Goal: Information Seeking & Learning: Find specific page/section

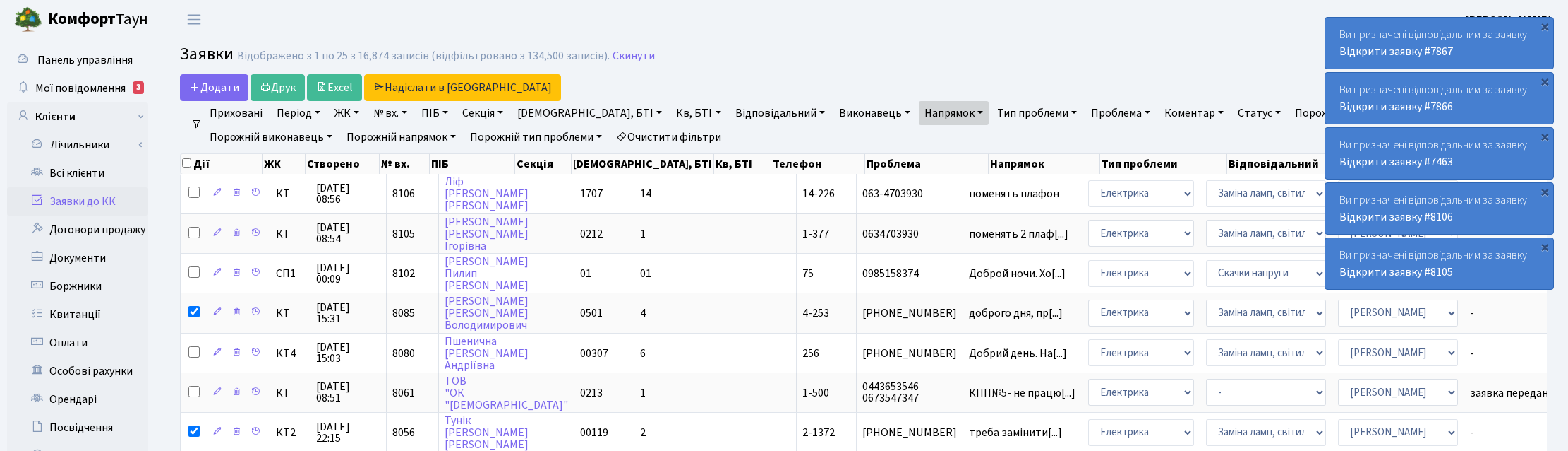
select select "25"
click at [616, 58] on link "Скинути" at bounding box center [634, 56] width 43 height 13
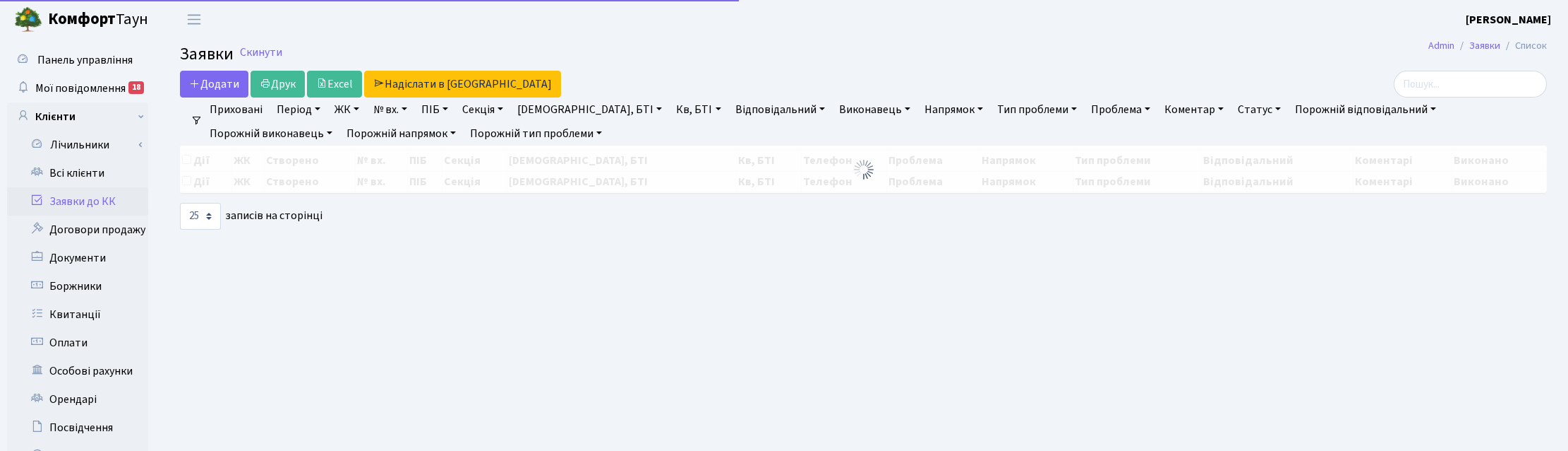
select select "25"
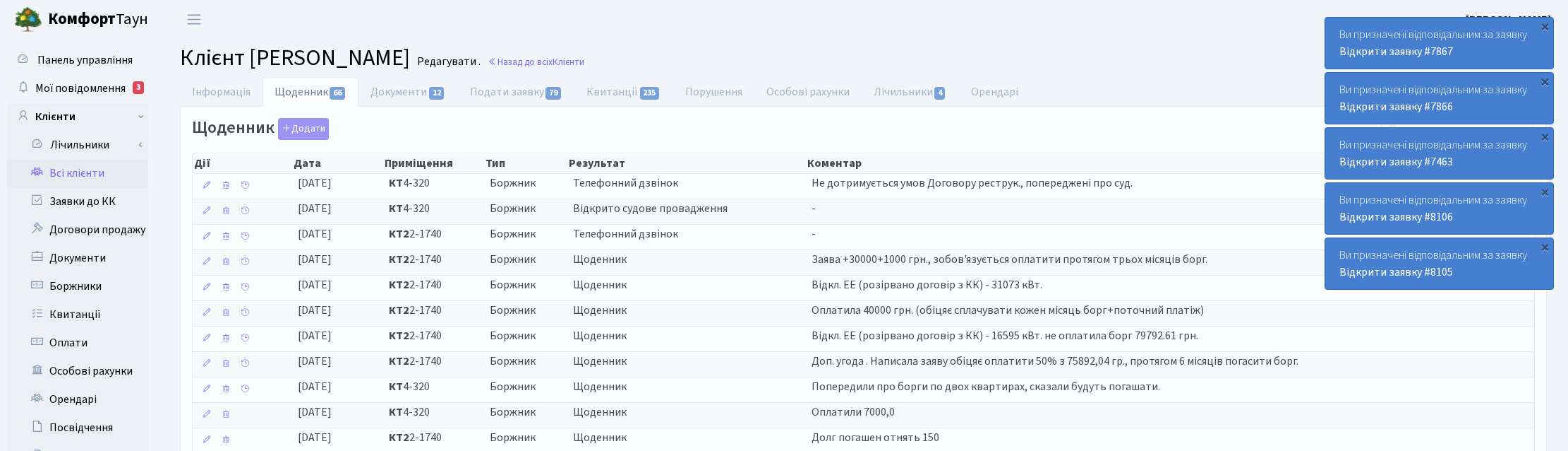
select select "25"
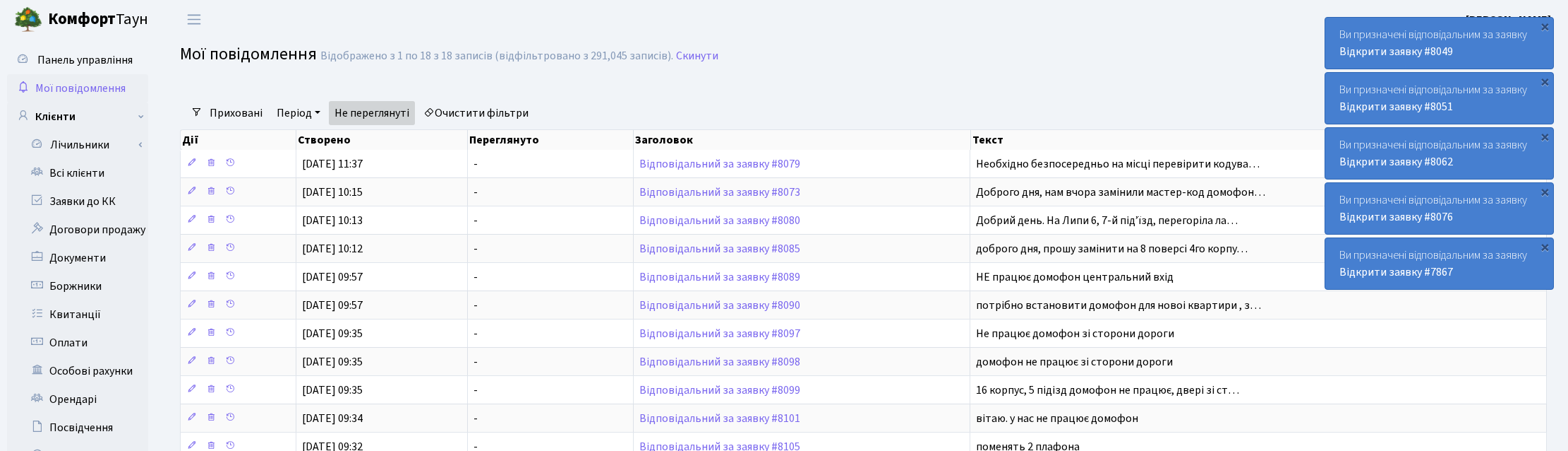
select select "25"
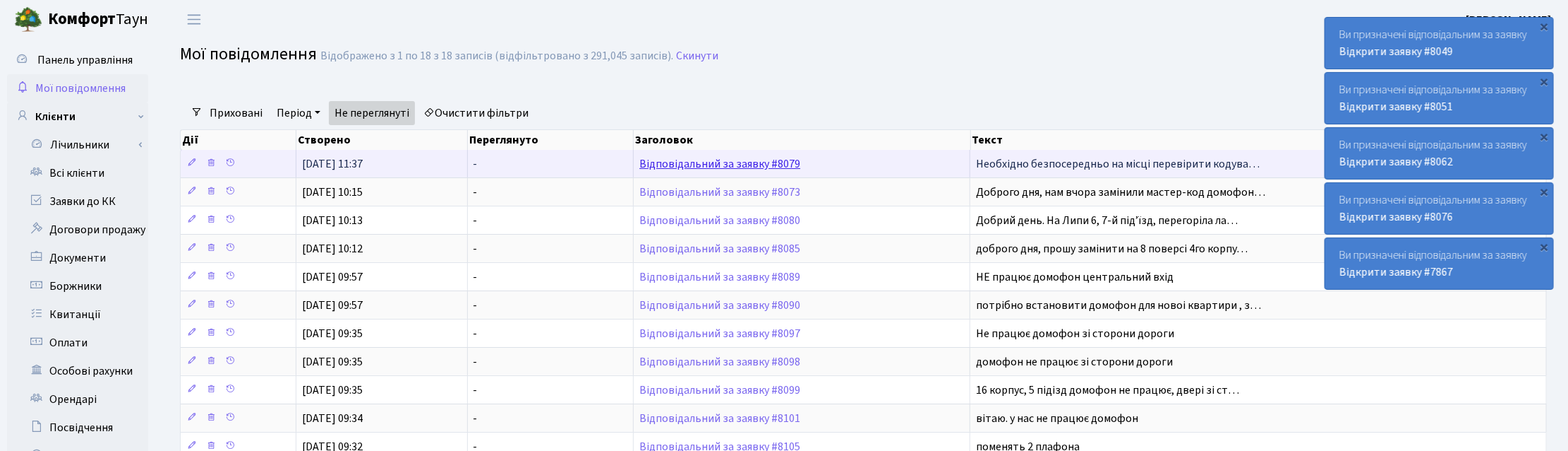
click at [726, 165] on link "Відповідальний за заявку #8079" at bounding box center [719, 164] width 161 height 16
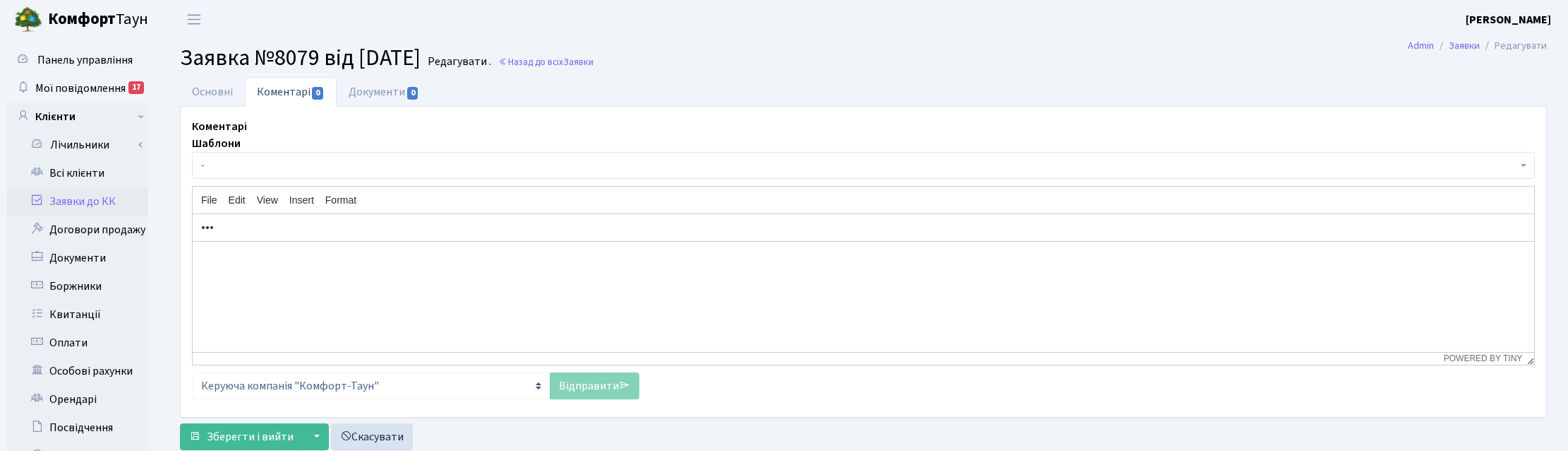
select select "4774"
select select "38"
click at [222, 89] on link "Основні" at bounding box center [213, 91] width 65 height 29
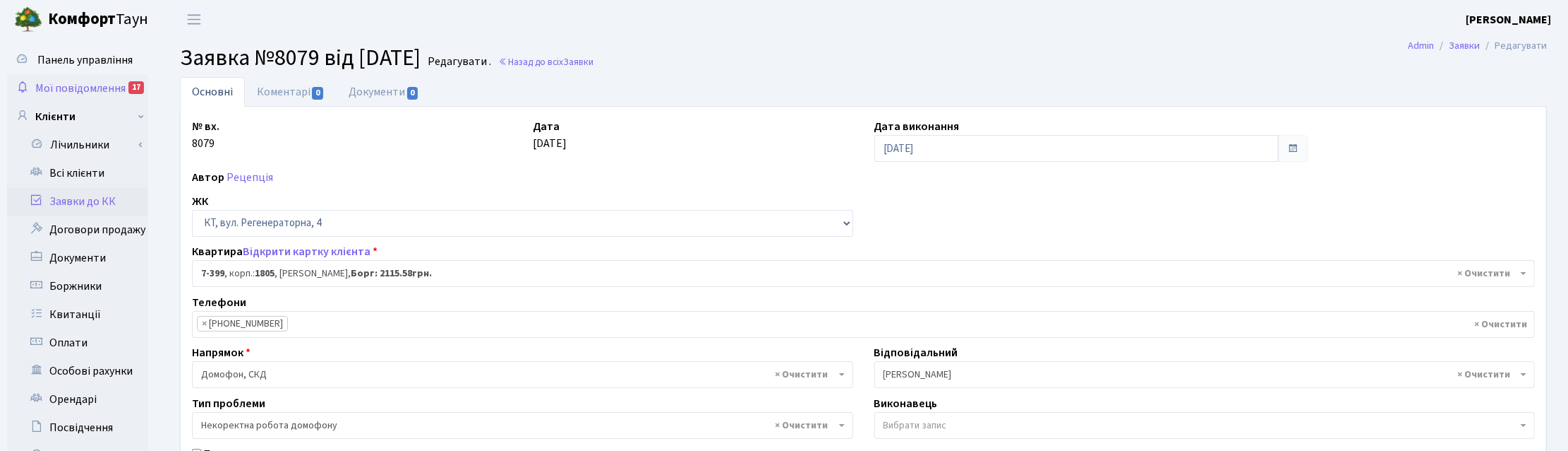
click at [74, 83] on span "Мої повідомлення" at bounding box center [80, 88] width 90 height 16
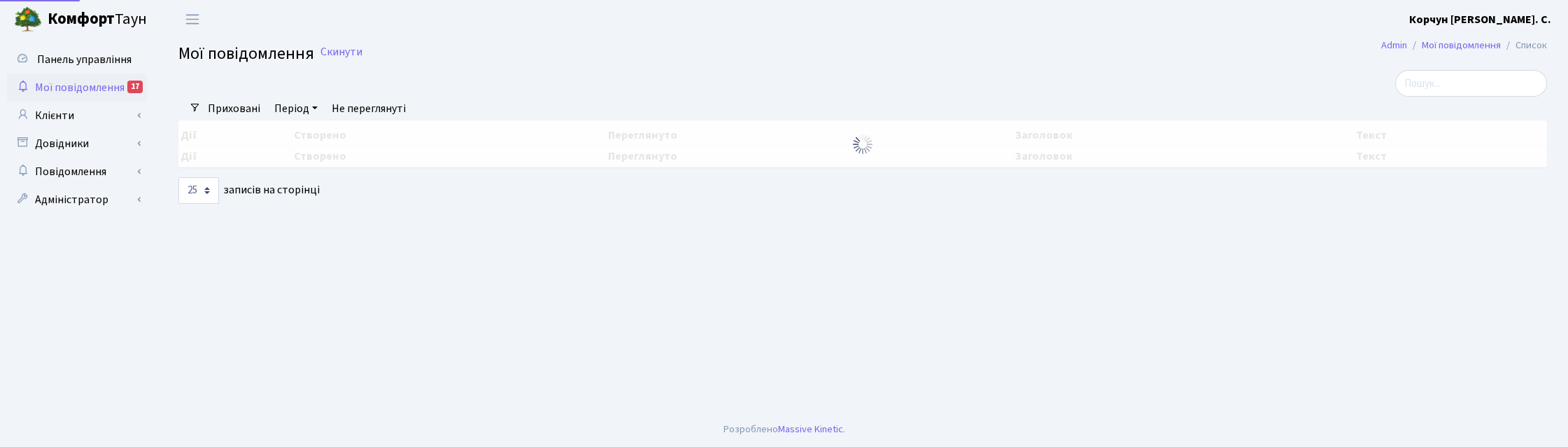
select select "25"
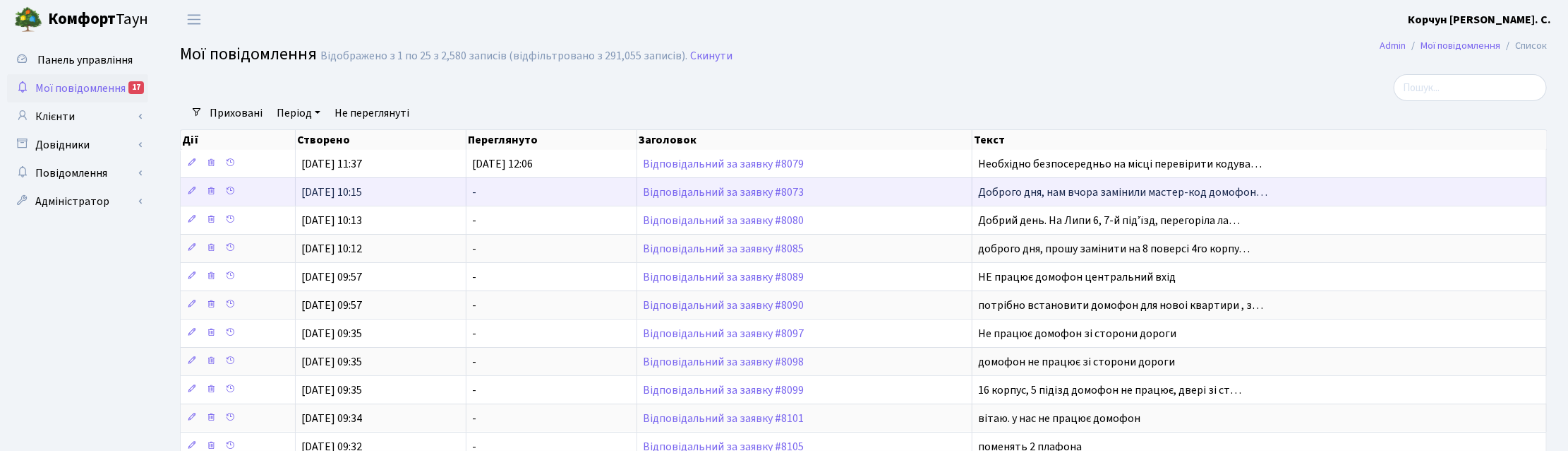
click at [675, 185] on td "Відповідальний за заявку #8073" at bounding box center [805, 192] width 335 height 28
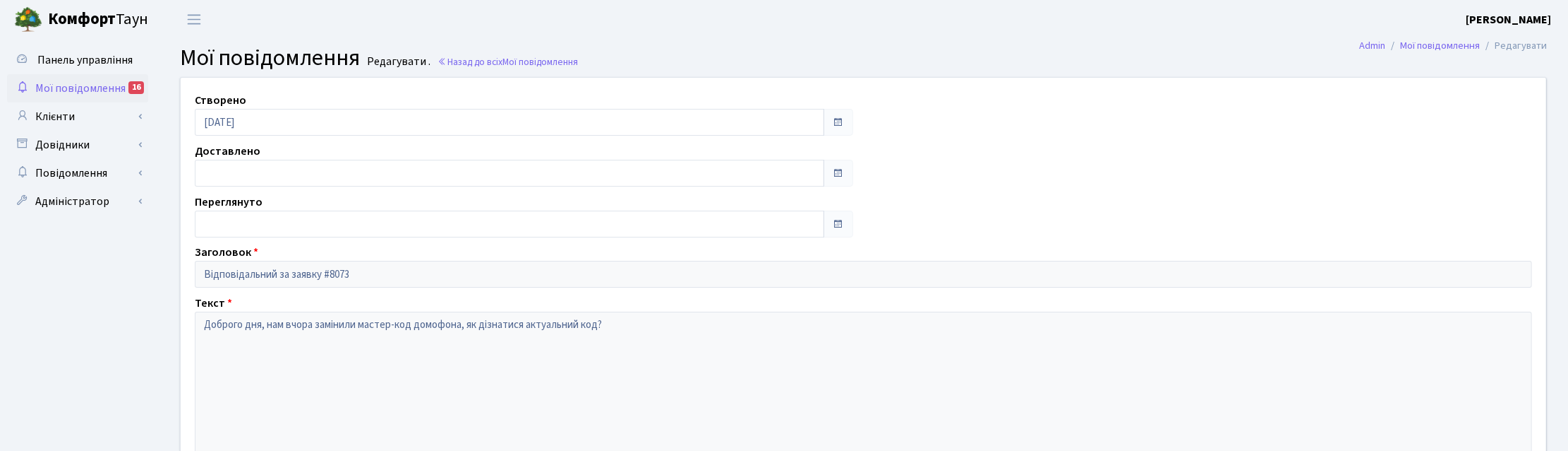
click at [106, 81] on span "Мої повідомлення" at bounding box center [80, 88] width 90 height 16
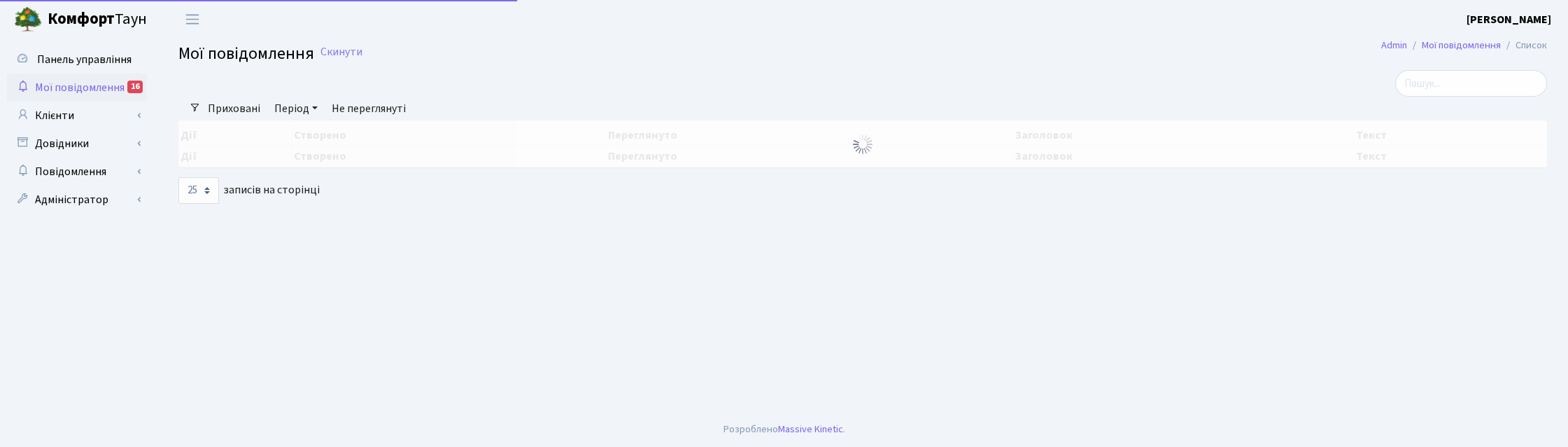
select select "25"
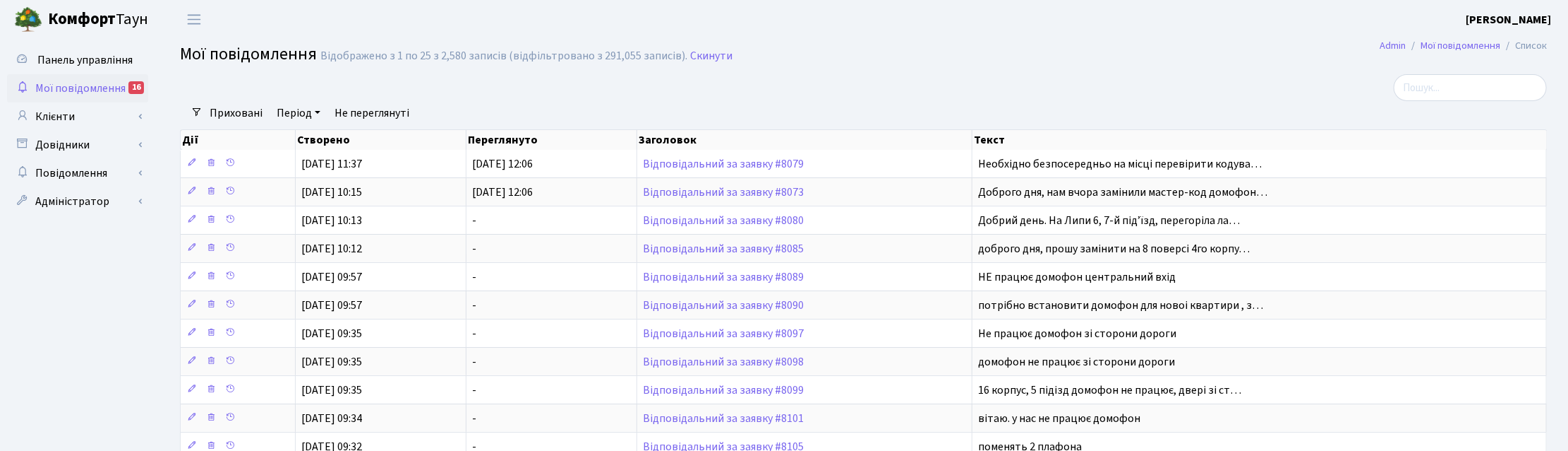
click at [362, 116] on link "Не переглянуті" at bounding box center [372, 113] width 86 height 24
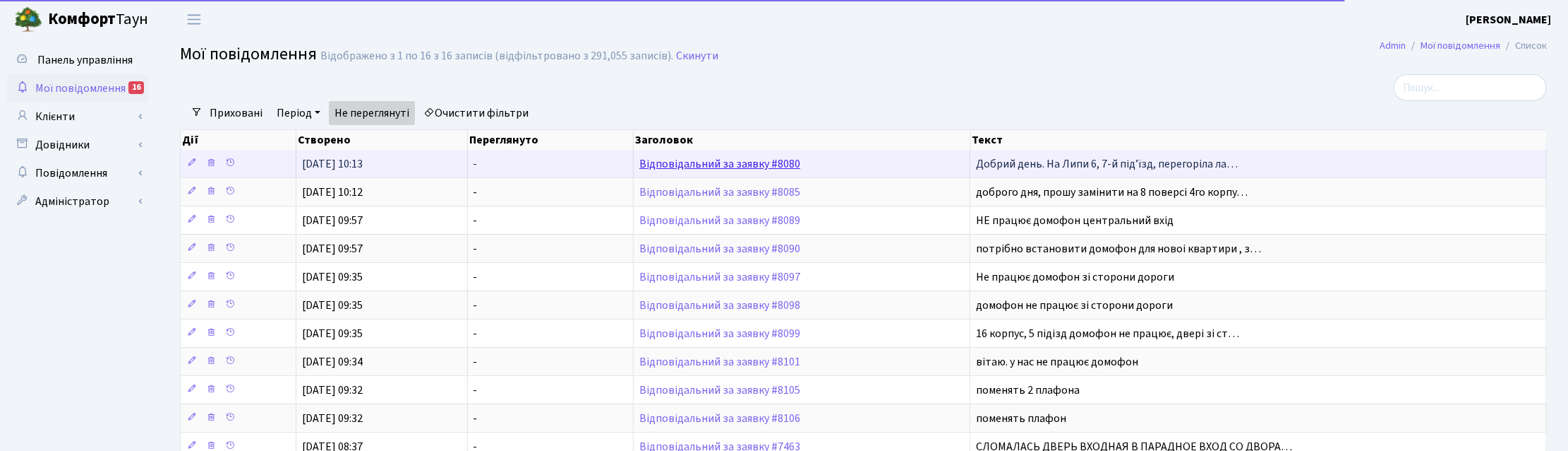
click at [685, 163] on link "Відповідальний за заявку #8080" at bounding box center [719, 164] width 161 height 16
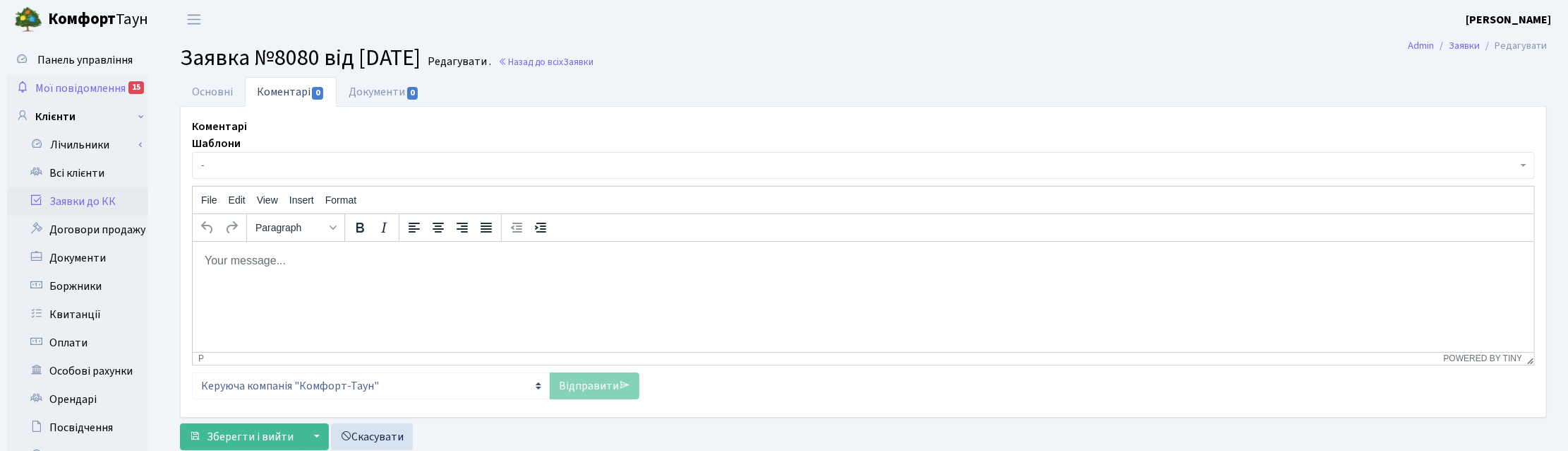
click at [114, 82] on span "Мої повідомлення" at bounding box center [80, 88] width 90 height 16
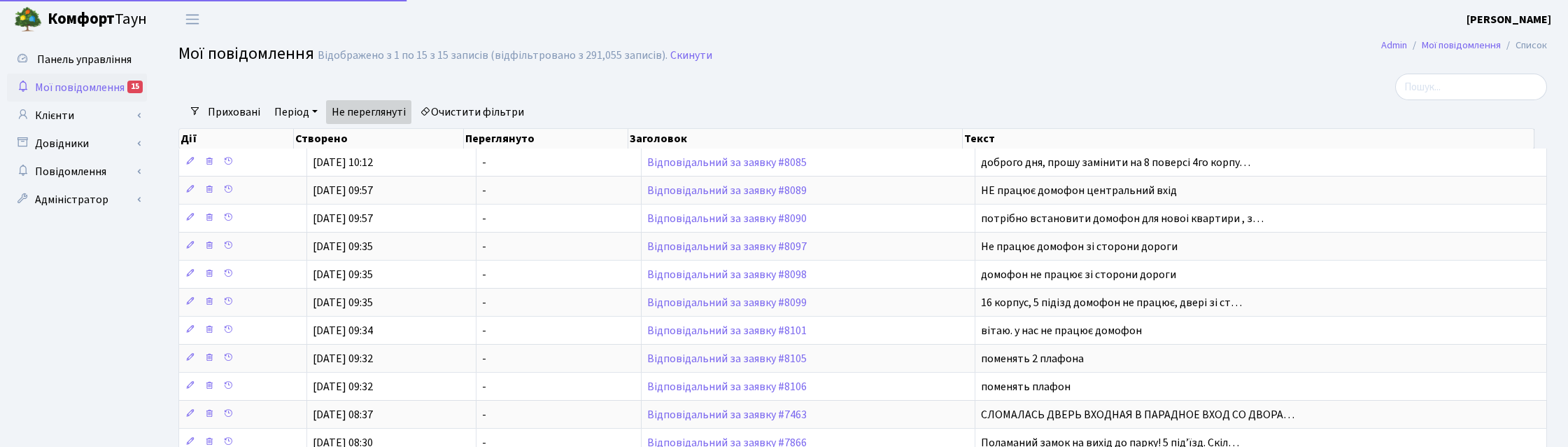
select select "25"
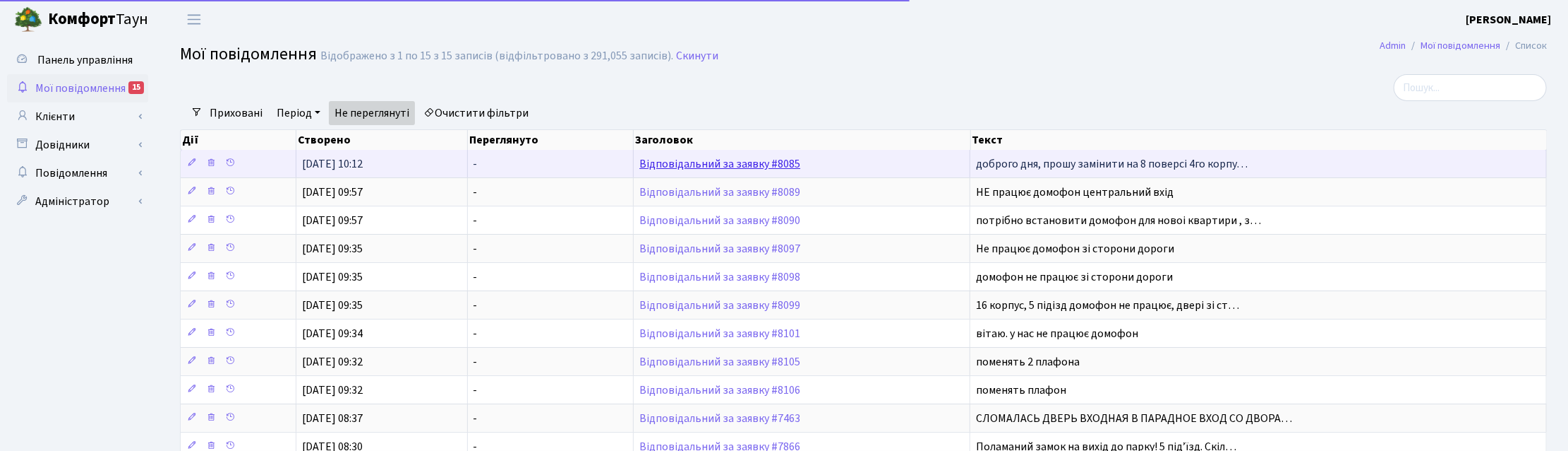
click at [717, 165] on link "Відповідальний за заявку #8085" at bounding box center [719, 164] width 161 height 16
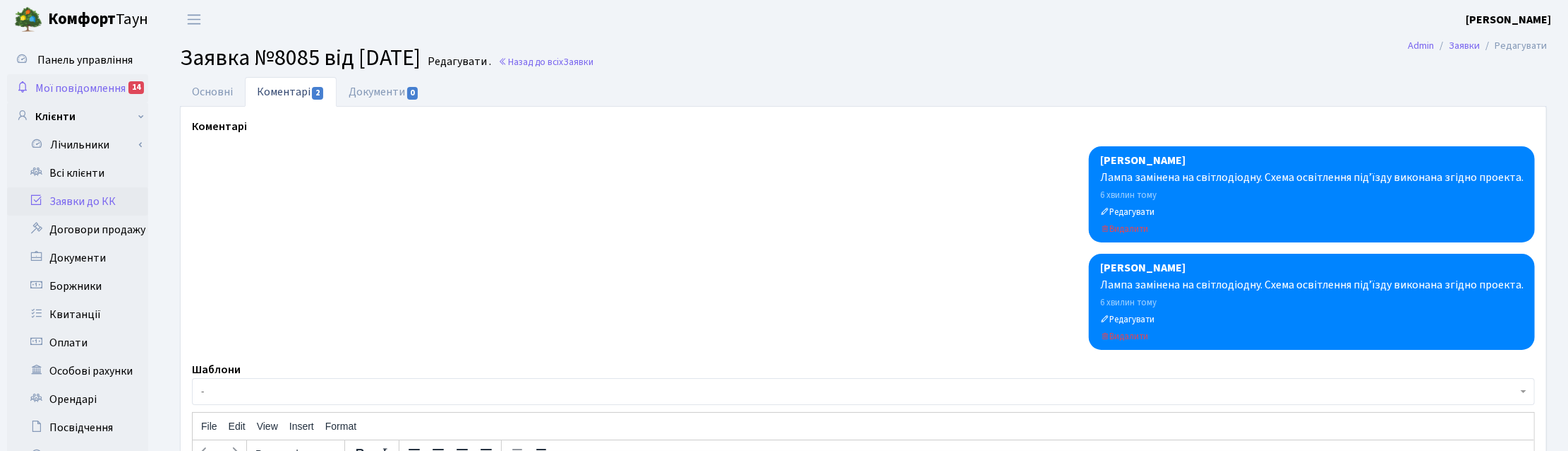
click at [75, 80] on span "Мої повідомлення" at bounding box center [80, 88] width 90 height 16
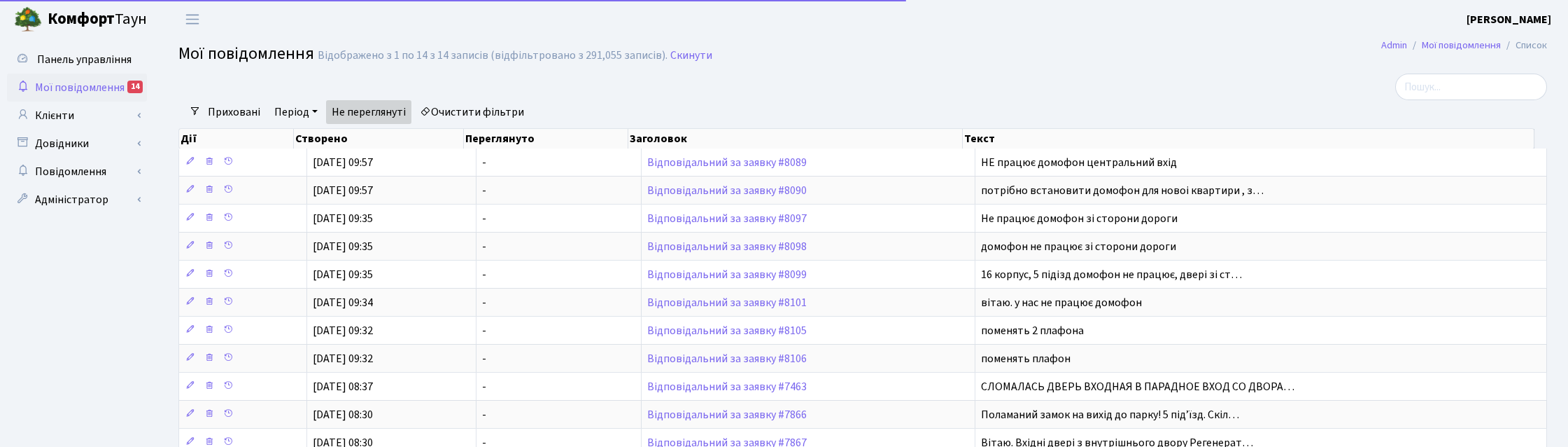
select select "25"
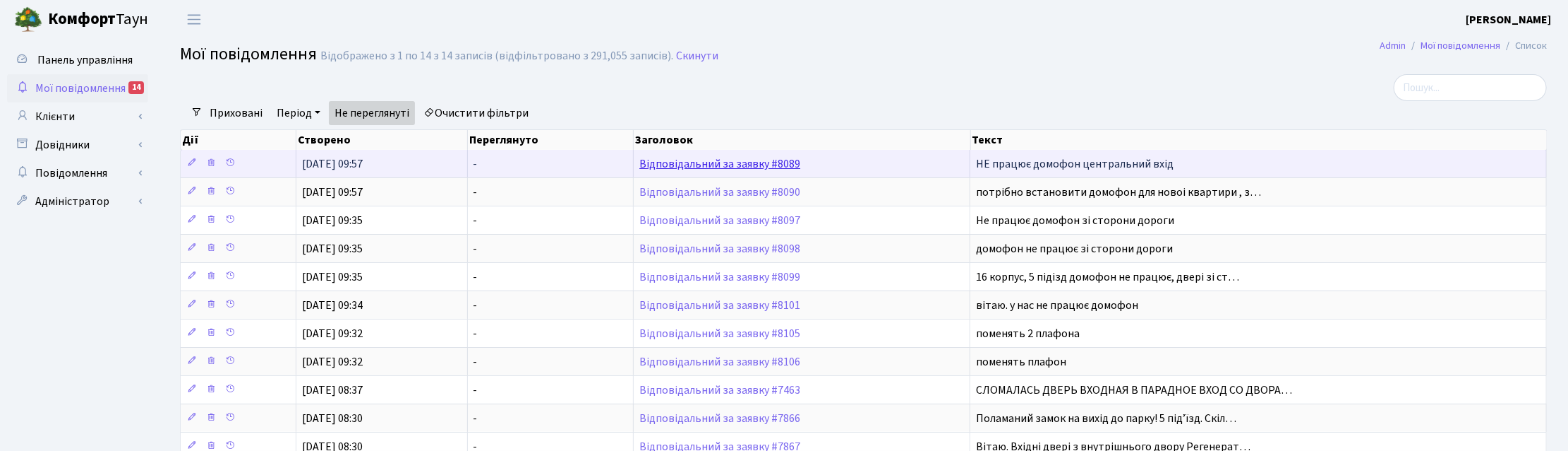
click at [710, 161] on link "Відповідальний за заявку #8089" at bounding box center [719, 164] width 161 height 16
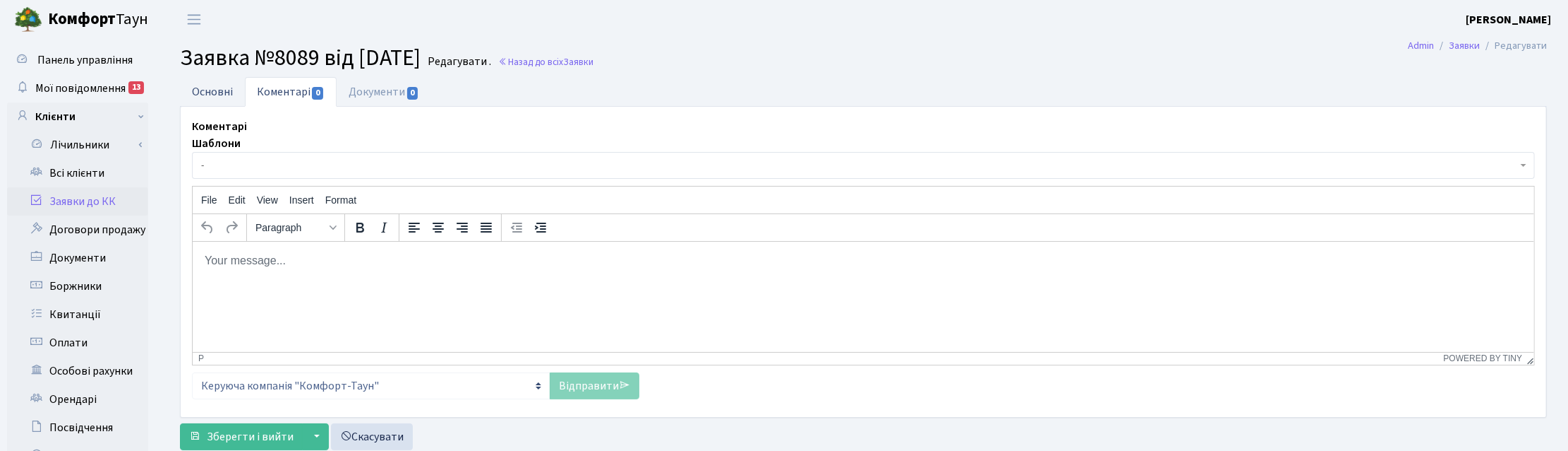
click at [211, 86] on link "Основні" at bounding box center [213, 91] width 65 height 29
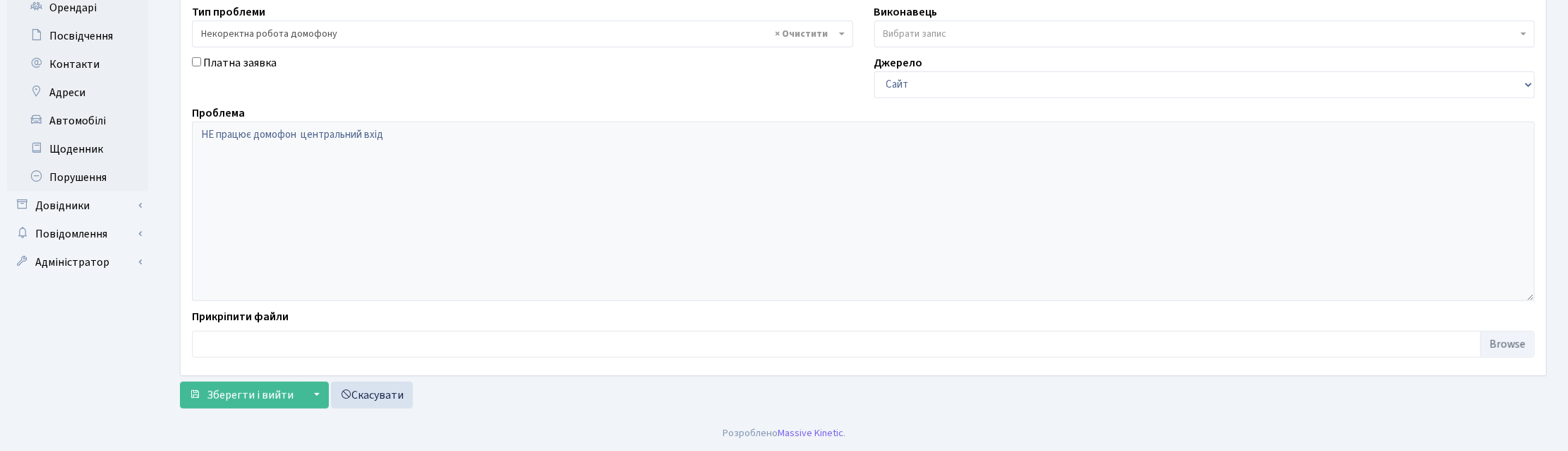
scroll to position [39, 0]
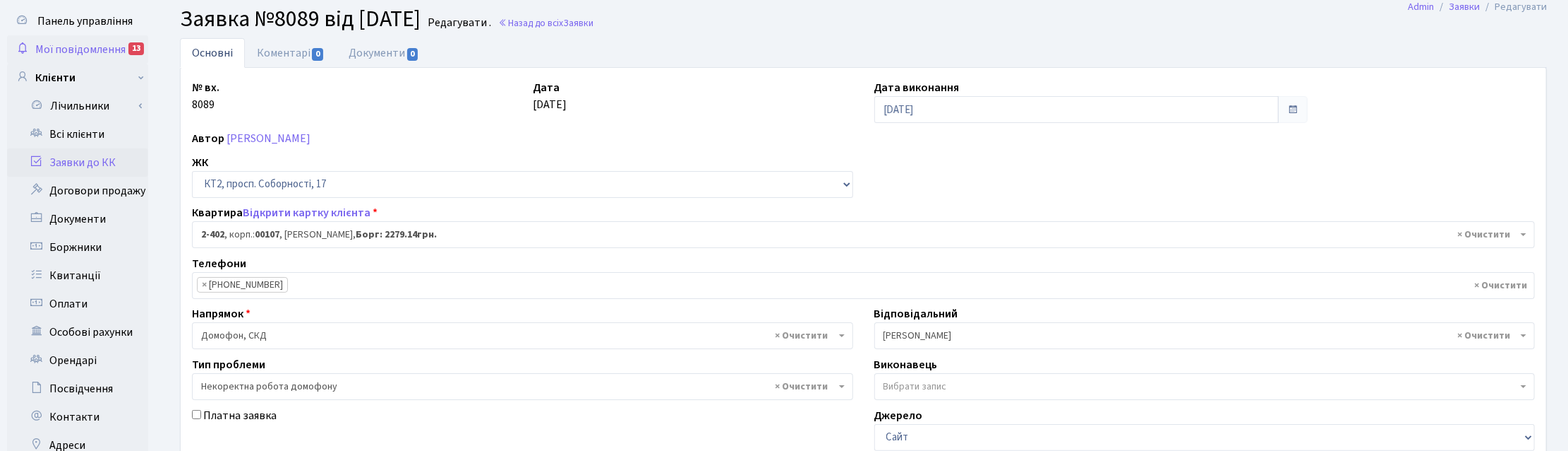
click at [61, 48] on span "Мої повідомлення" at bounding box center [80, 50] width 90 height 16
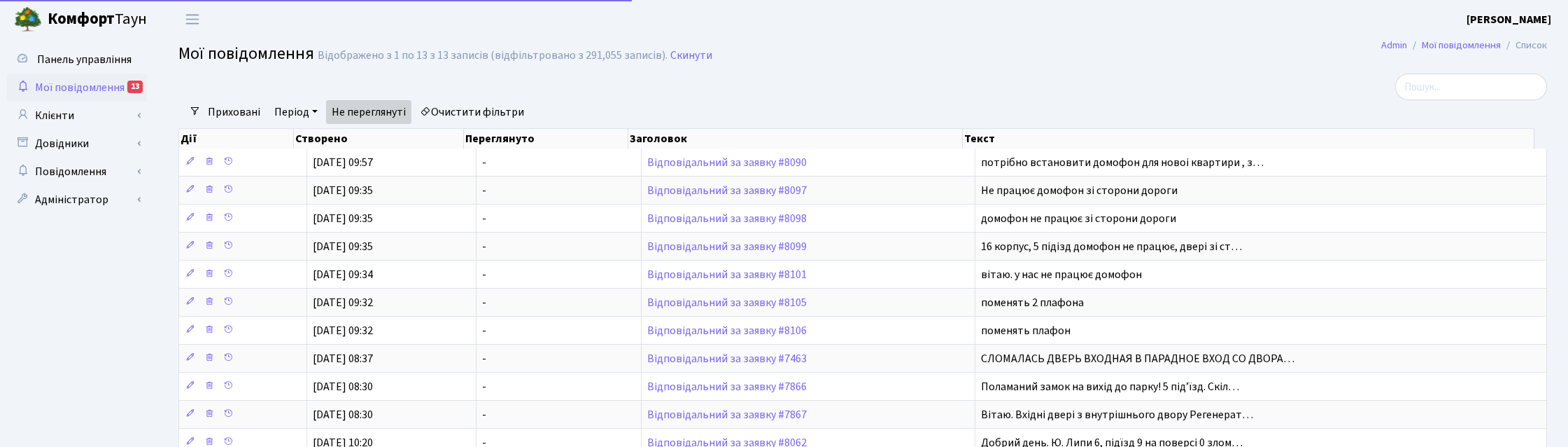
select select "25"
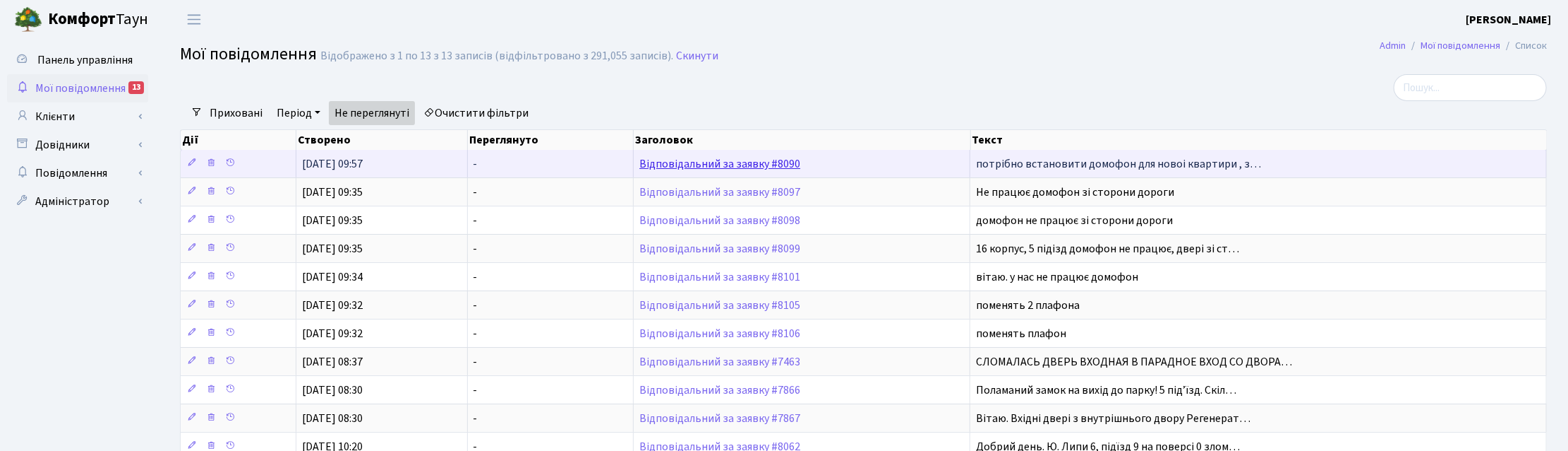
click at [756, 166] on link "Відповідальний за заявку #8090" at bounding box center [719, 164] width 161 height 16
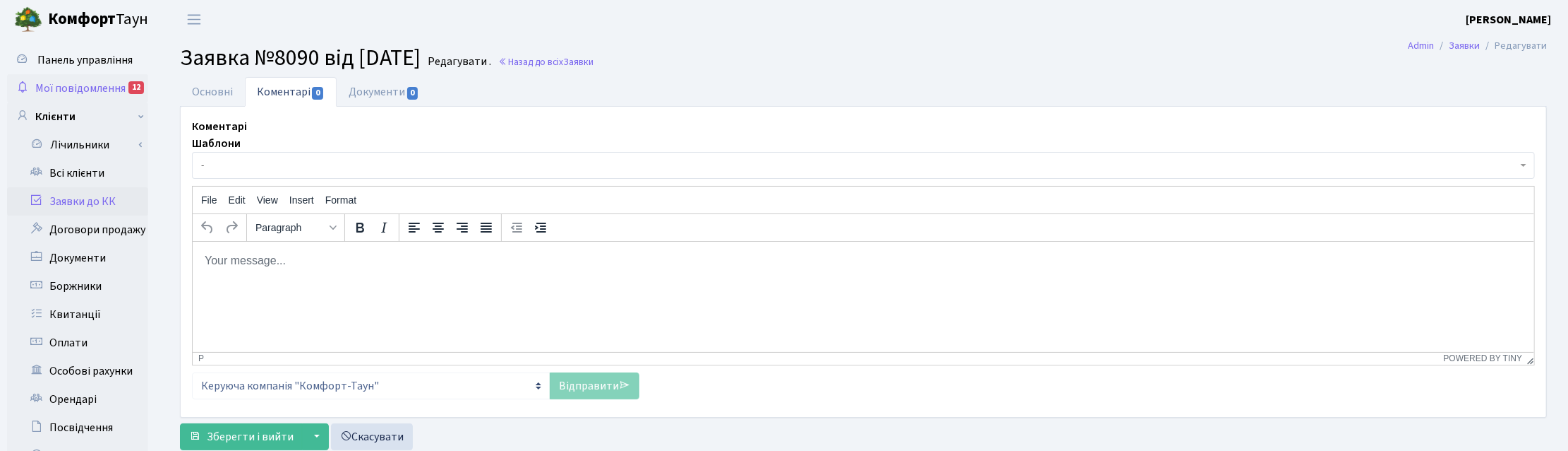
click at [72, 87] on span "Мої повідомлення" at bounding box center [80, 88] width 90 height 16
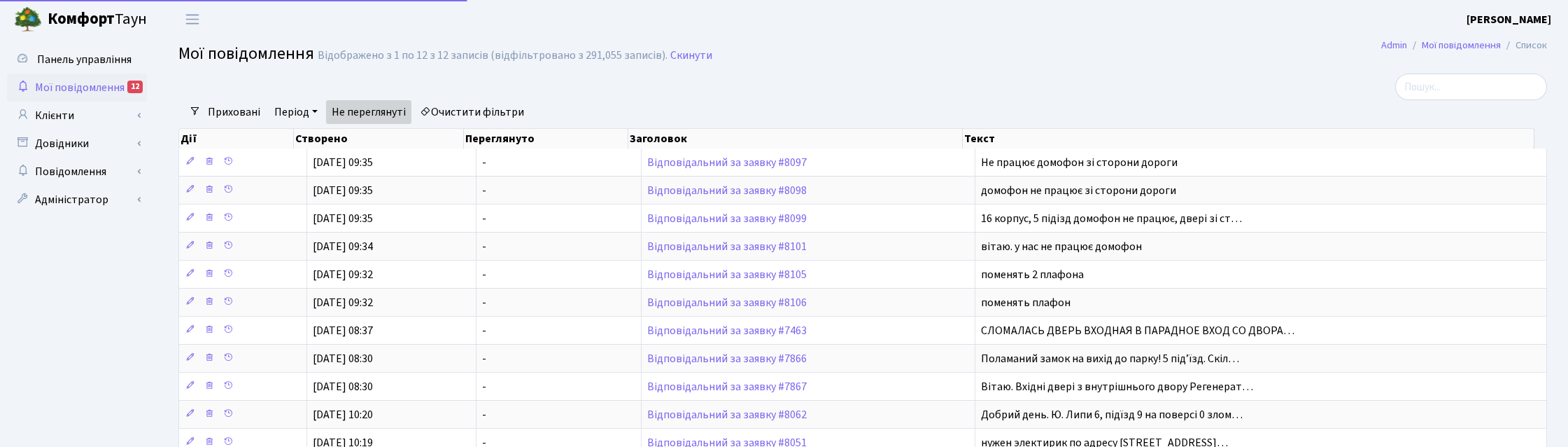
select select "25"
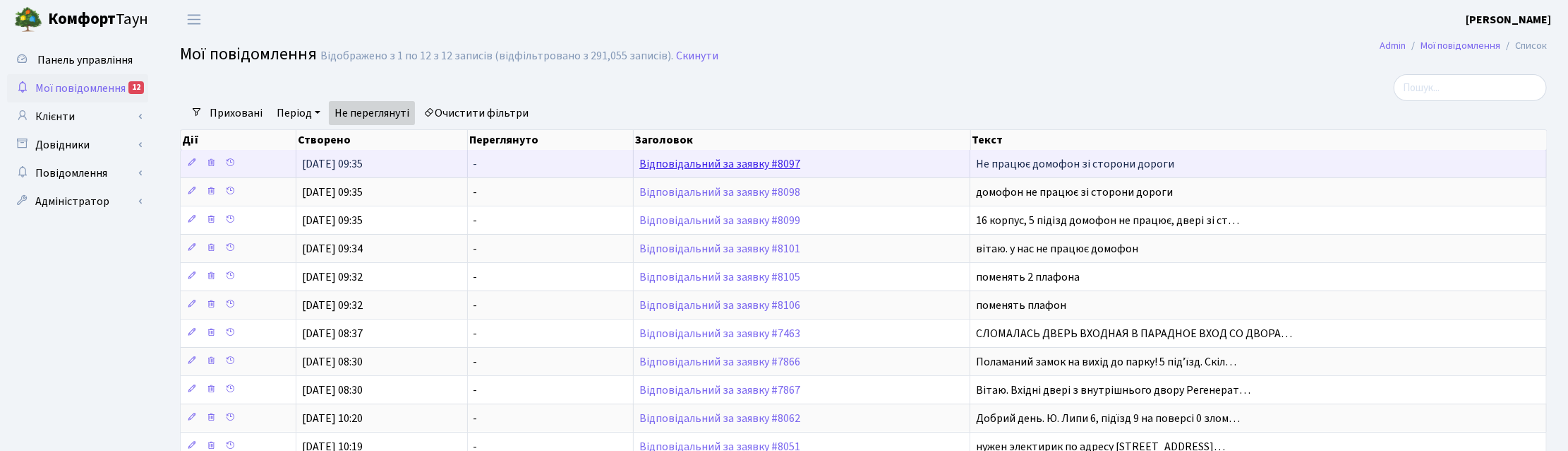
click at [733, 163] on link "Відповідальний за заявку #8097" at bounding box center [719, 164] width 161 height 16
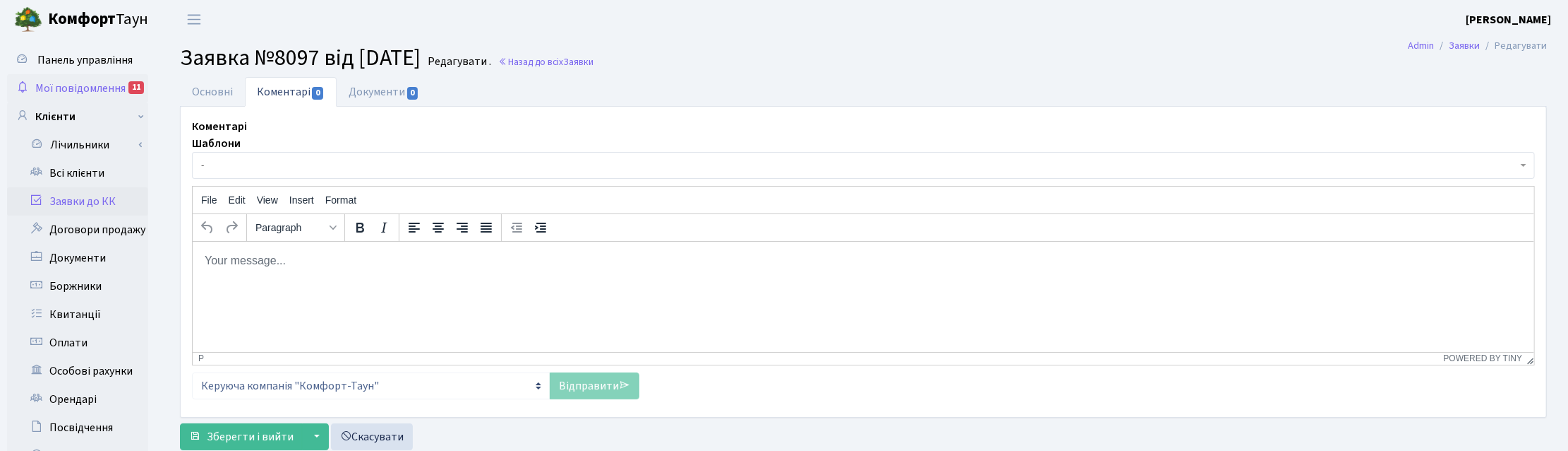
click at [92, 83] on span "Мої повідомлення" at bounding box center [80, 88] width 90 height 16
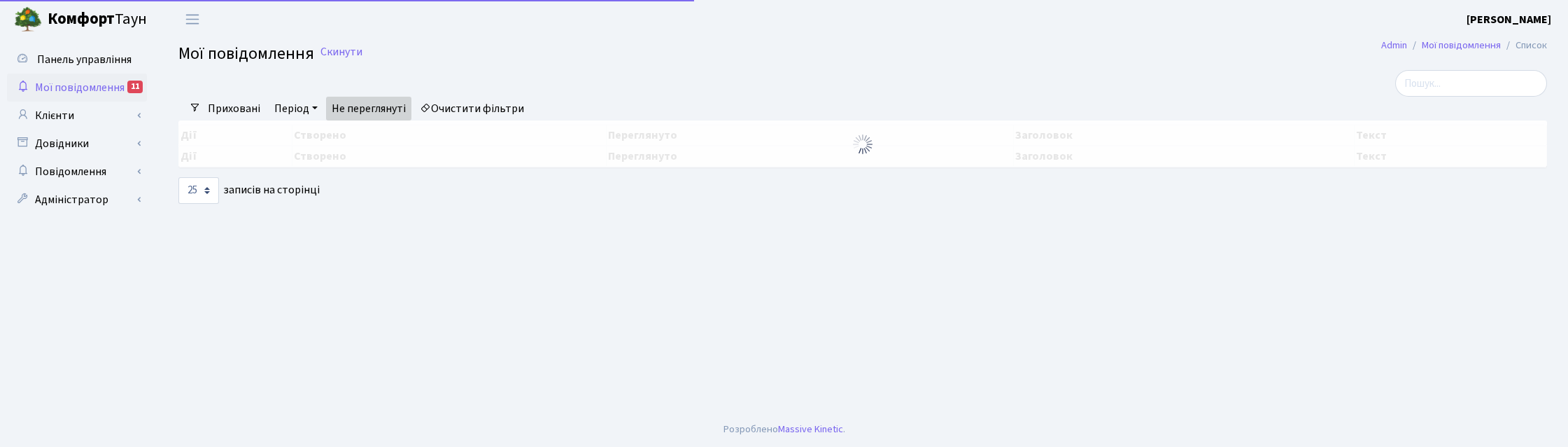
select select "25"
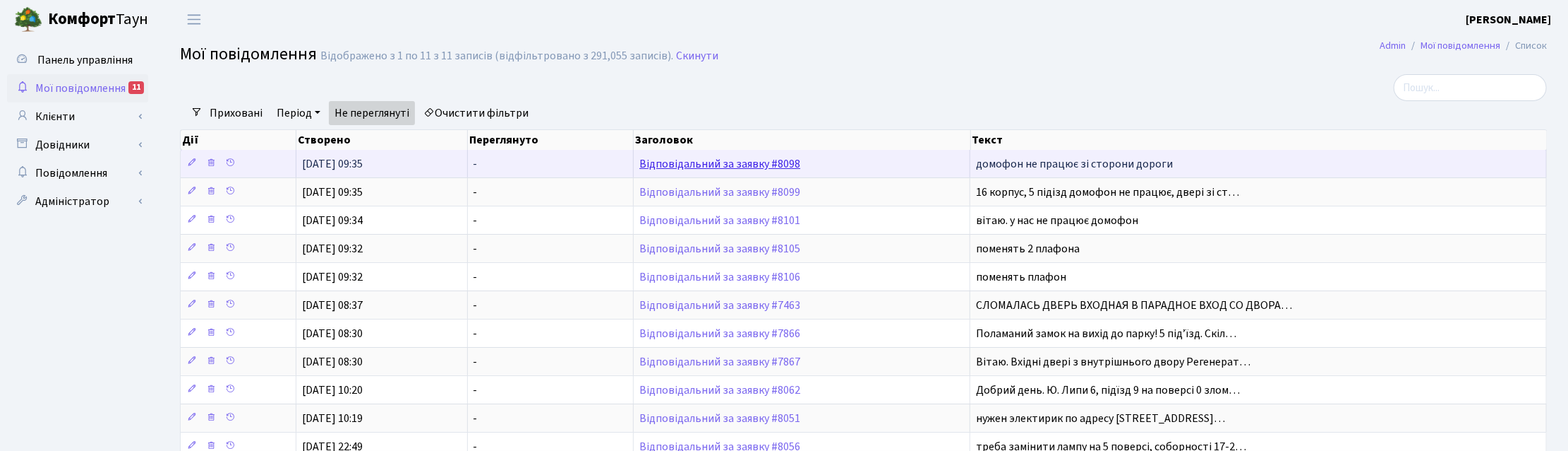
click at [697, 166] on link "Відповідальний за заявку #8098" at bounding box center [719, 164] width 161 height 16
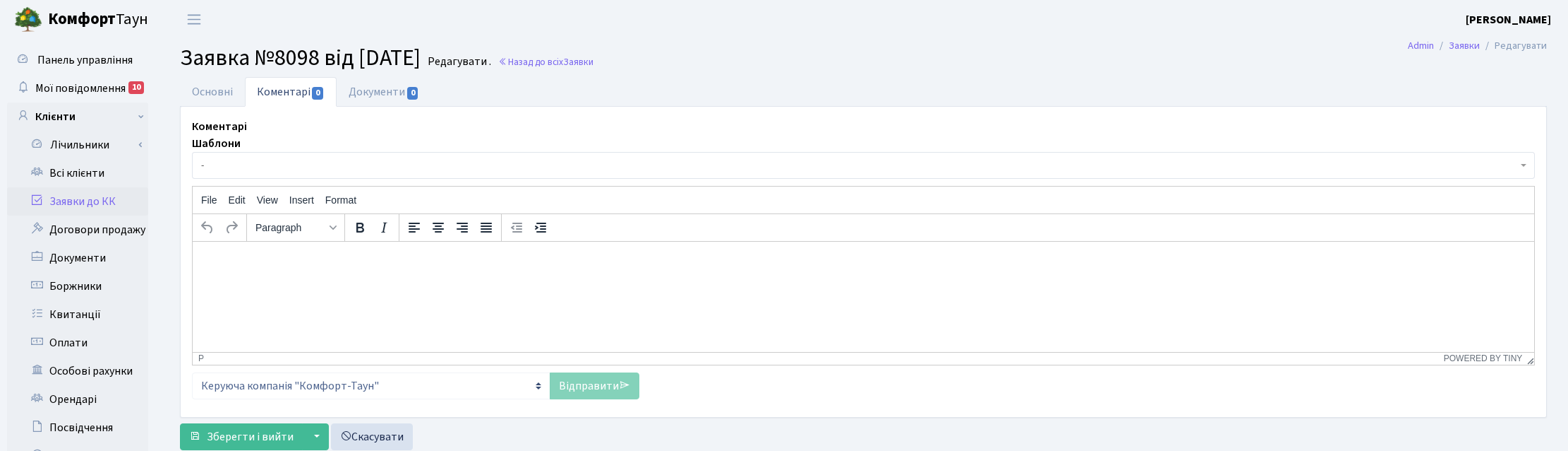
select select "8770"
select select "38"
click at [219, 89] on link "Основні" at bounding box center [213, 91] width 65 height 29
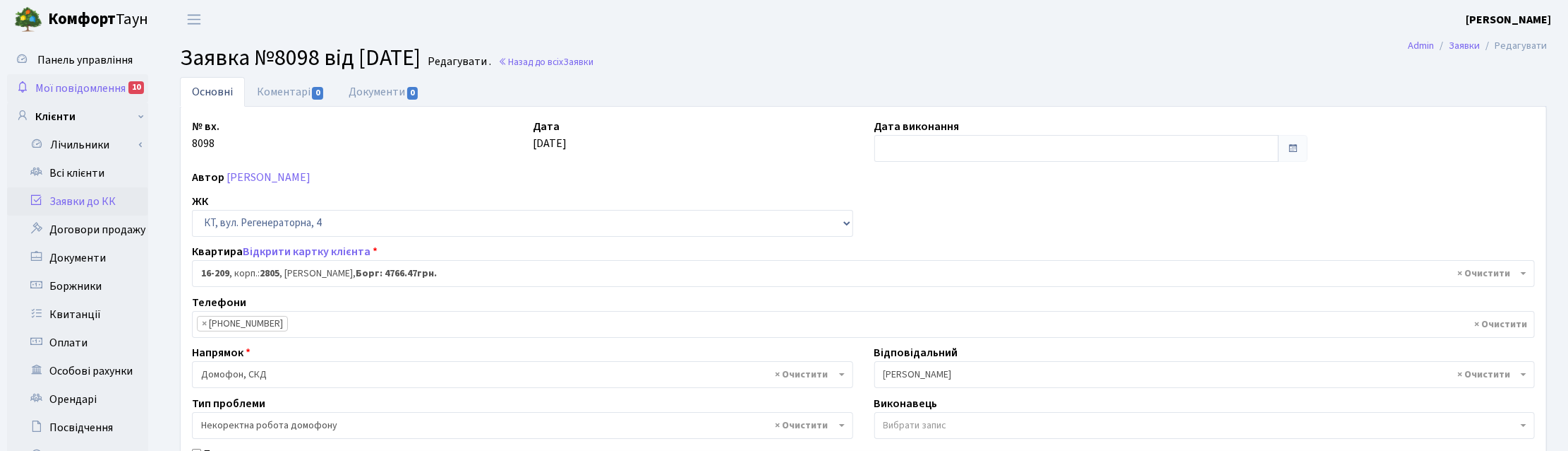
click at [67, 82] on span "Мої повідомлення" at bounding box center [80, 88] width 90 height 16
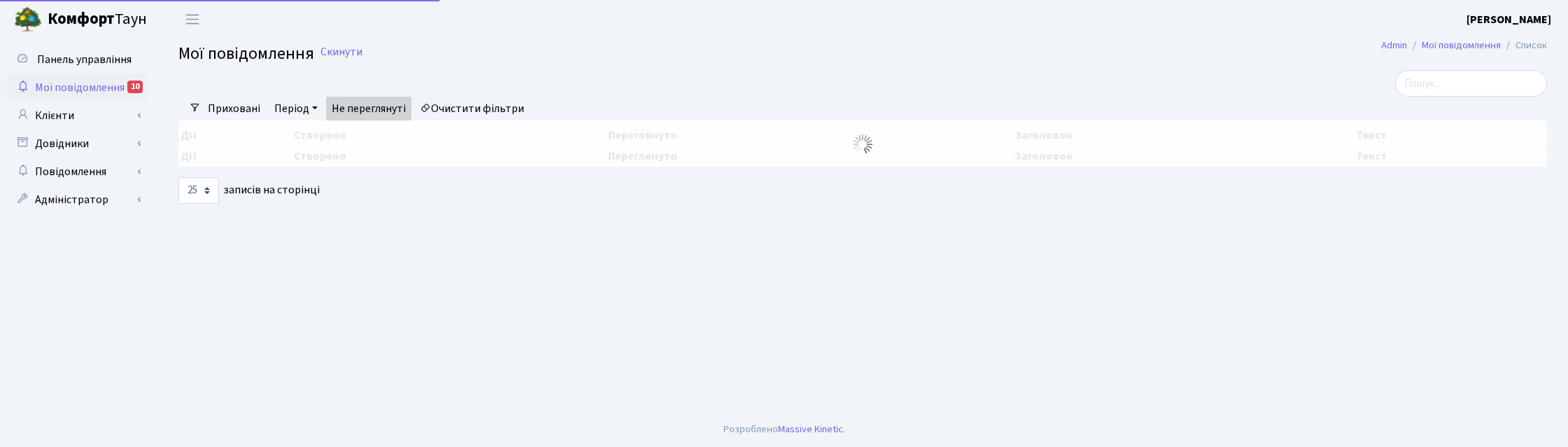
select select "25"
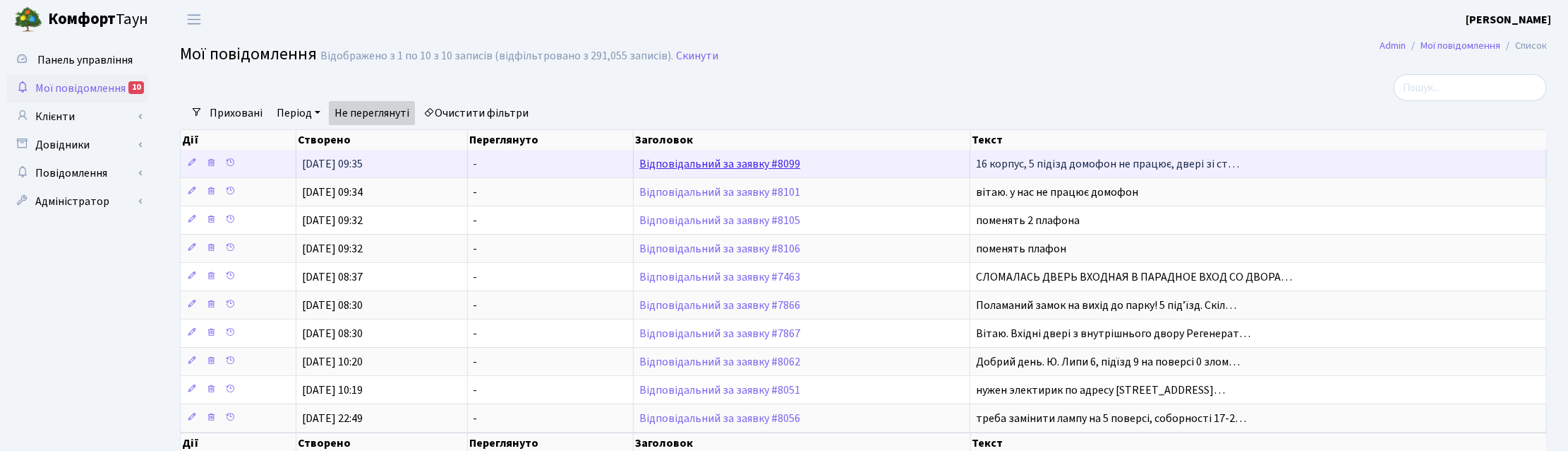
click at [721, 161] on link "Відповідальний за заявку #8099" at bounding box center [719, 164] width 161 height 16
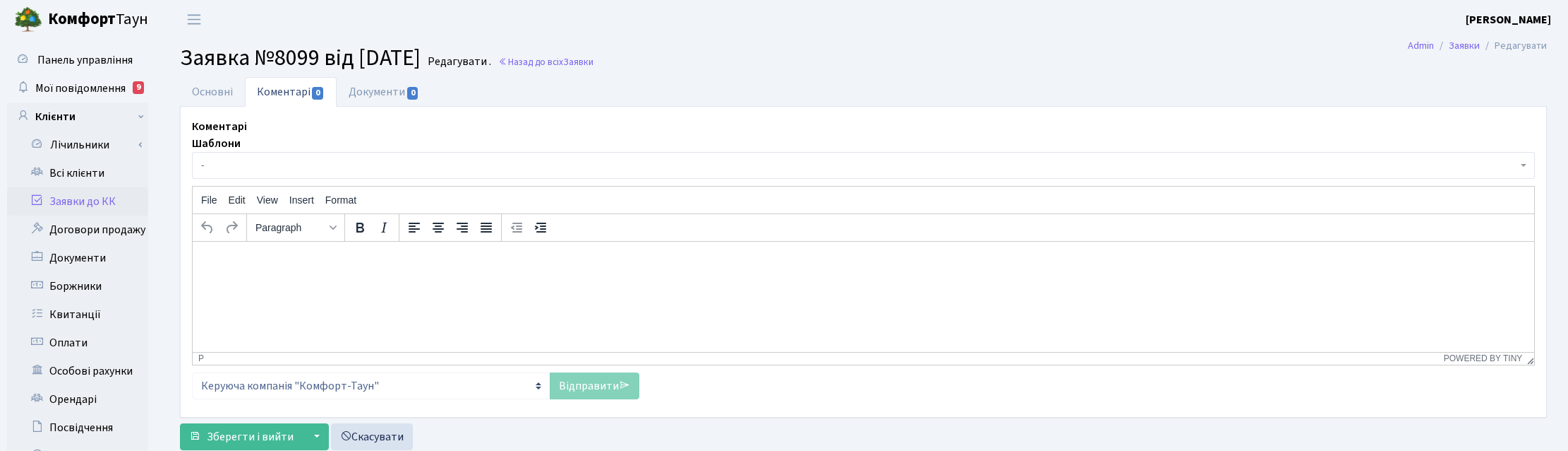
select select "8751"
select select "38"
click at [199, 95] on link "Основні" at bounding box center [213, 91] width 65 height 29
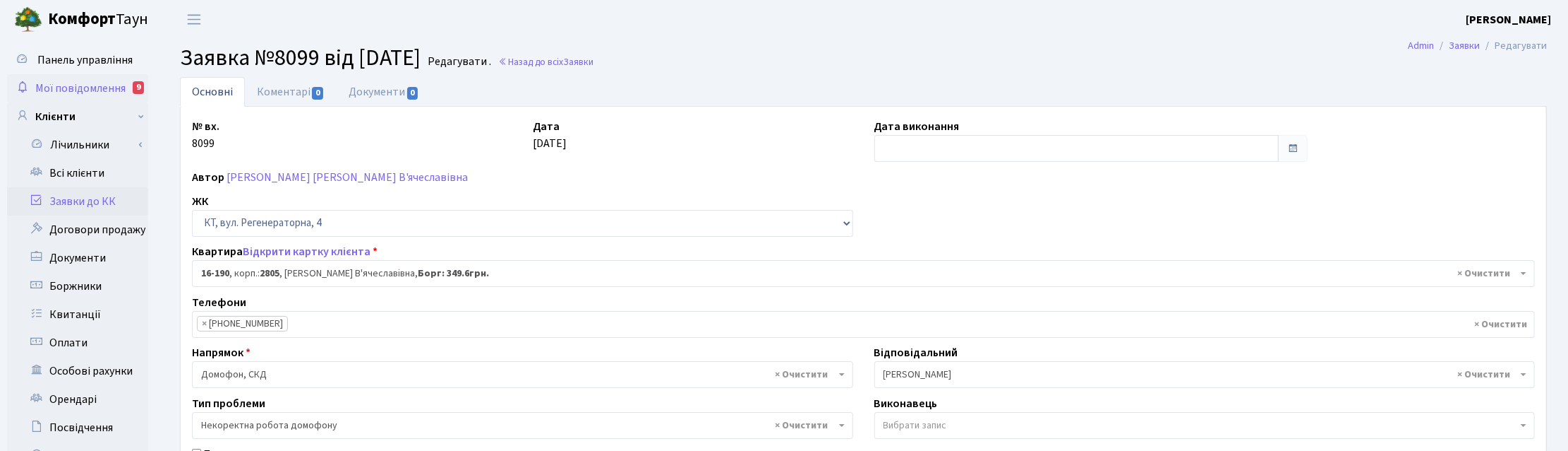
click at [92, 82] on span "Мої повідомлення" at bounding box center [80, 88] width 90 height 16
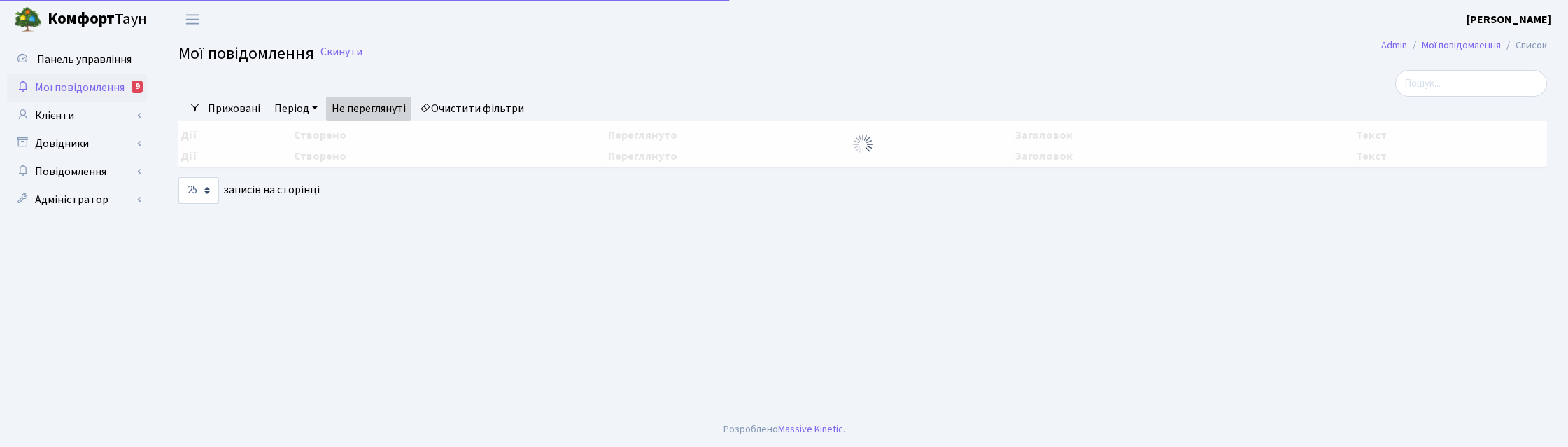
select select "25"
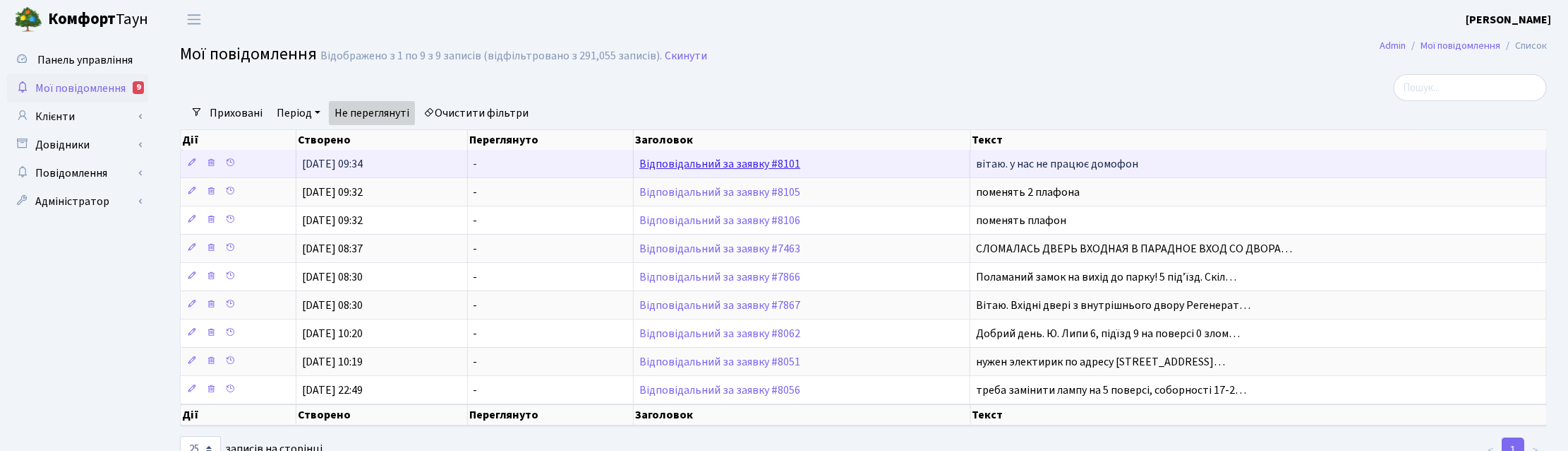
click at [750, 168] on link "Відповідальний за заявку #8101" at bounding box center [719, 164] width 161 height 16
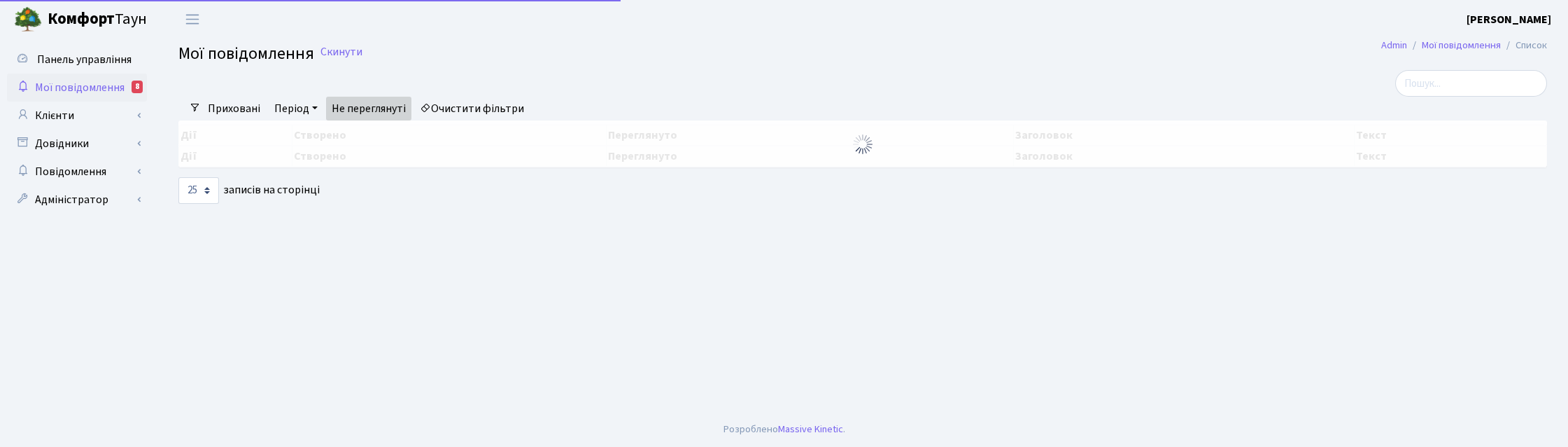
select select "25"
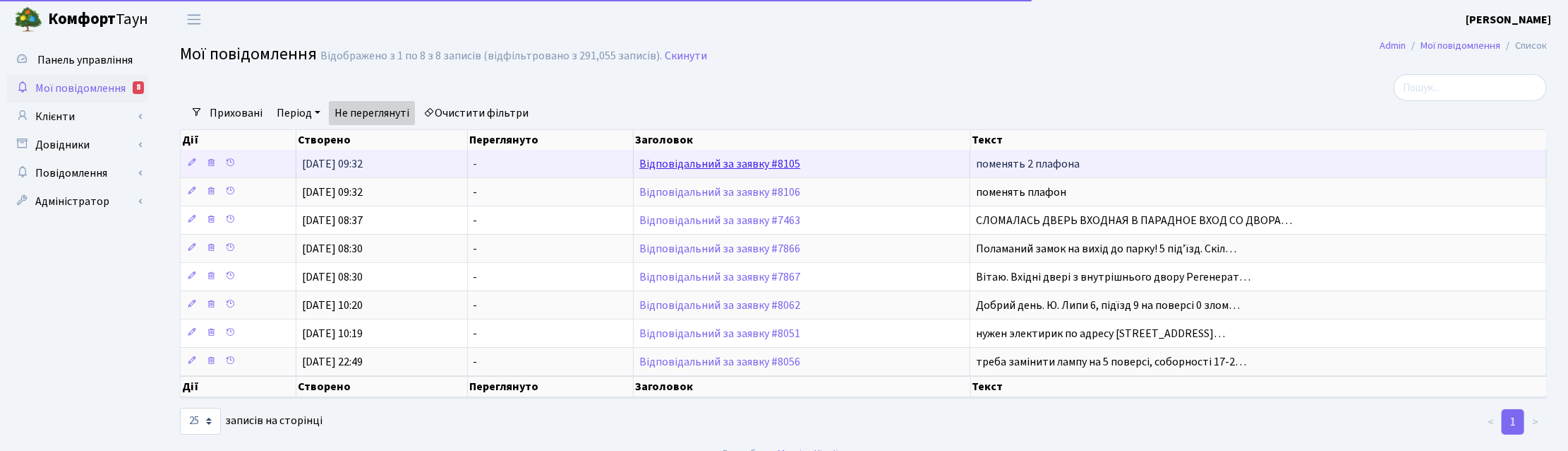
click at [766, 163] on link "Відповідальний за заявку #8105" at bounding box center [719, 164] width 161 height 16
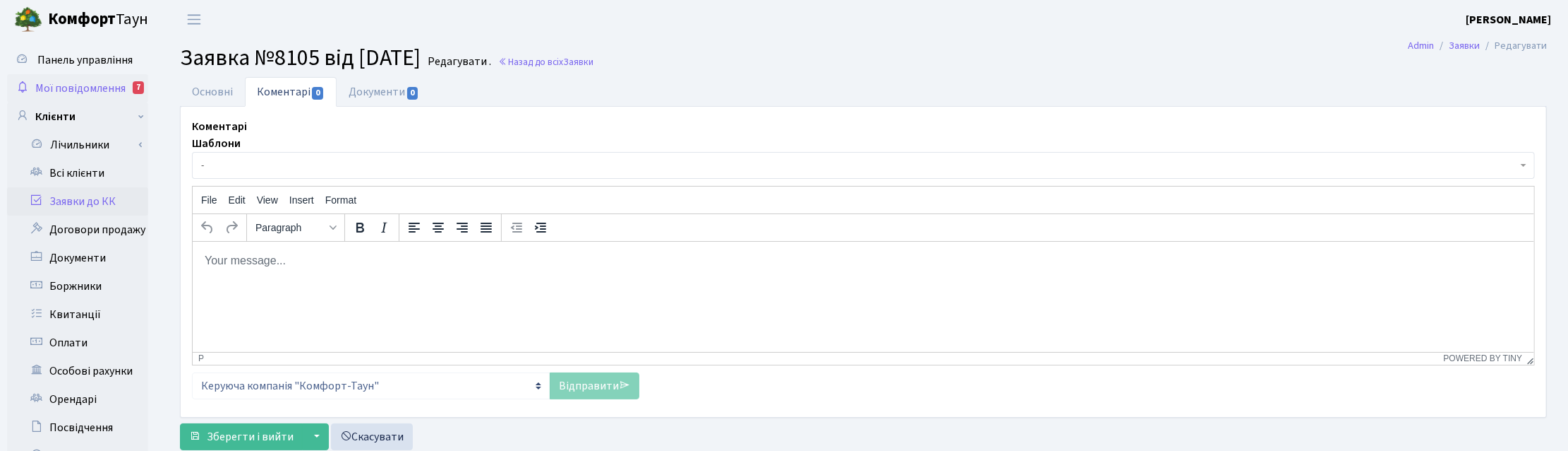
click at [84, 80] on span "Мої повідомлення" at bounding box center [80, 88] width 90 height 16
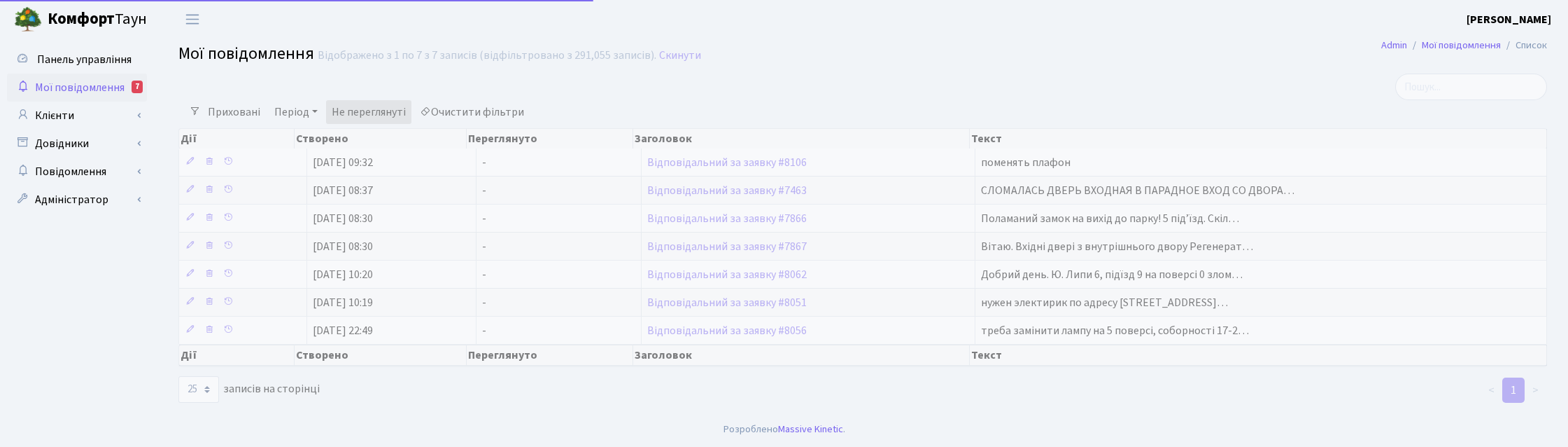
select select "25"
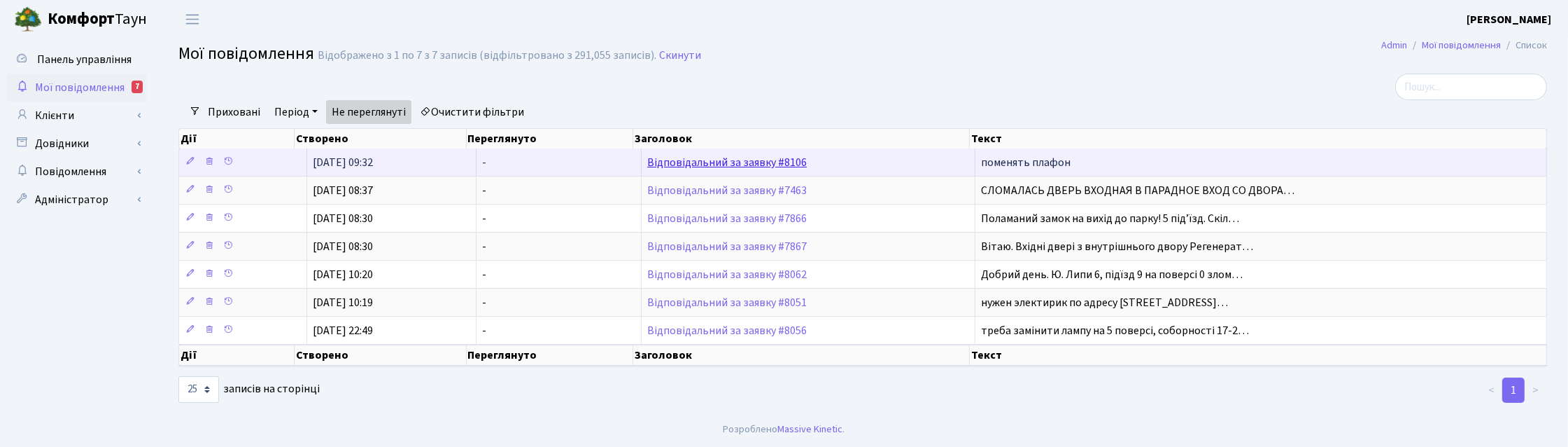
click at [727, 166] on link "Відповідальний за заявку #8106" at bounding box center [727, 163] width 160 height 15
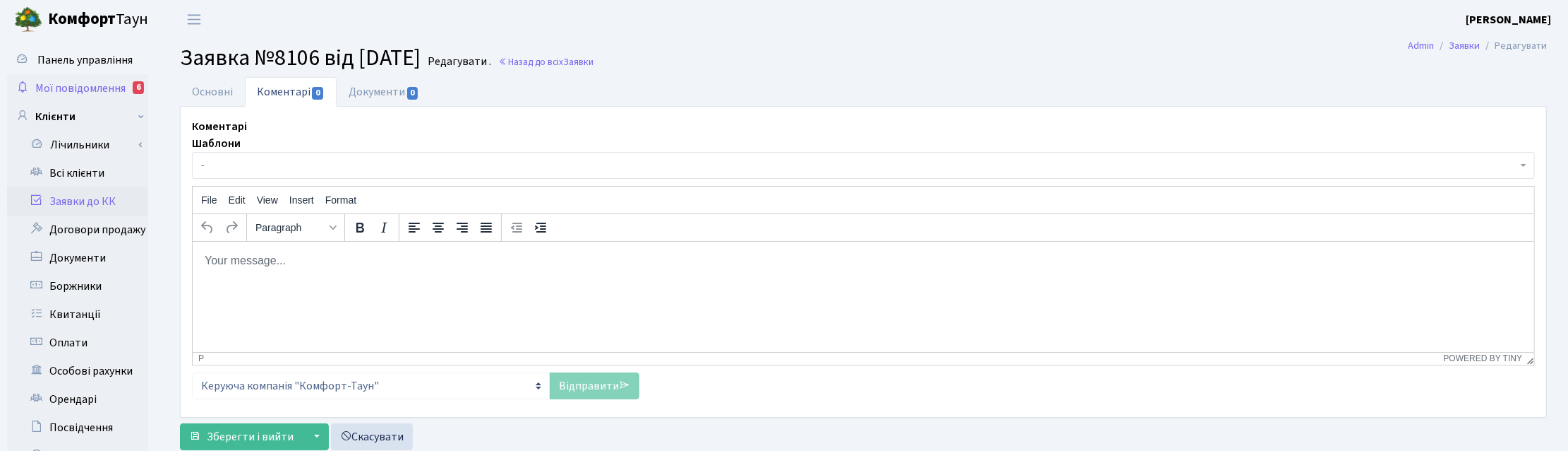
click at [75, 81] on span "Мої повідомлення" at bounding box center [80, 88] width 90 height 16
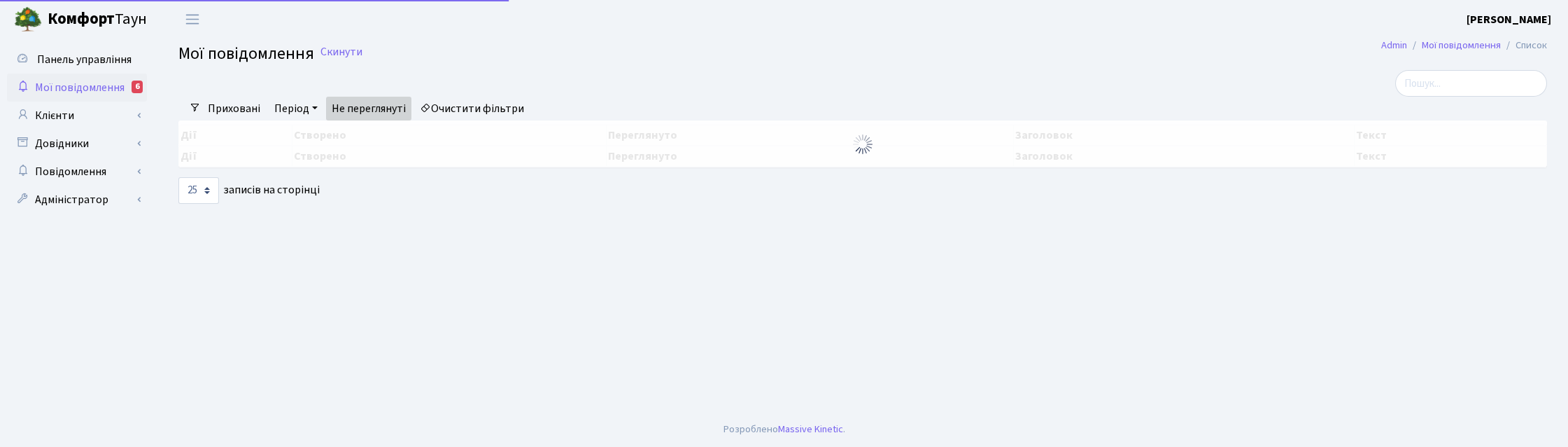
select select "25"
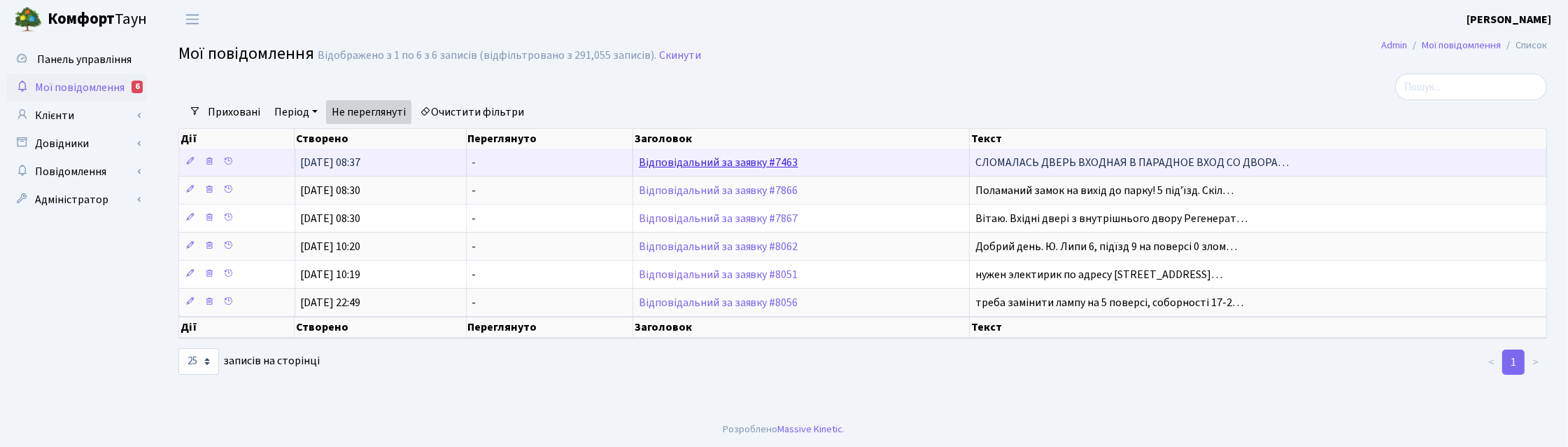
click at [760, 159] on link "Відповідальний за заявку #7463" at bounding box center [718, 163] width 160 height 15
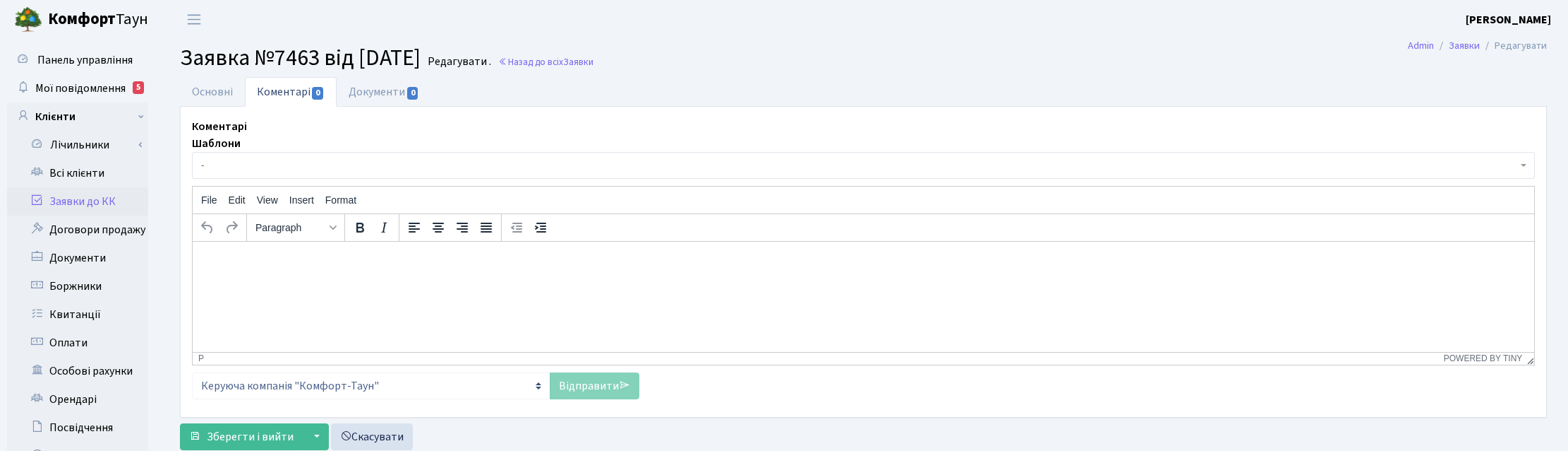
select select "193"
click at [209, 92] on link "Основні" at bounding box center [213, 91] width 65 height 29
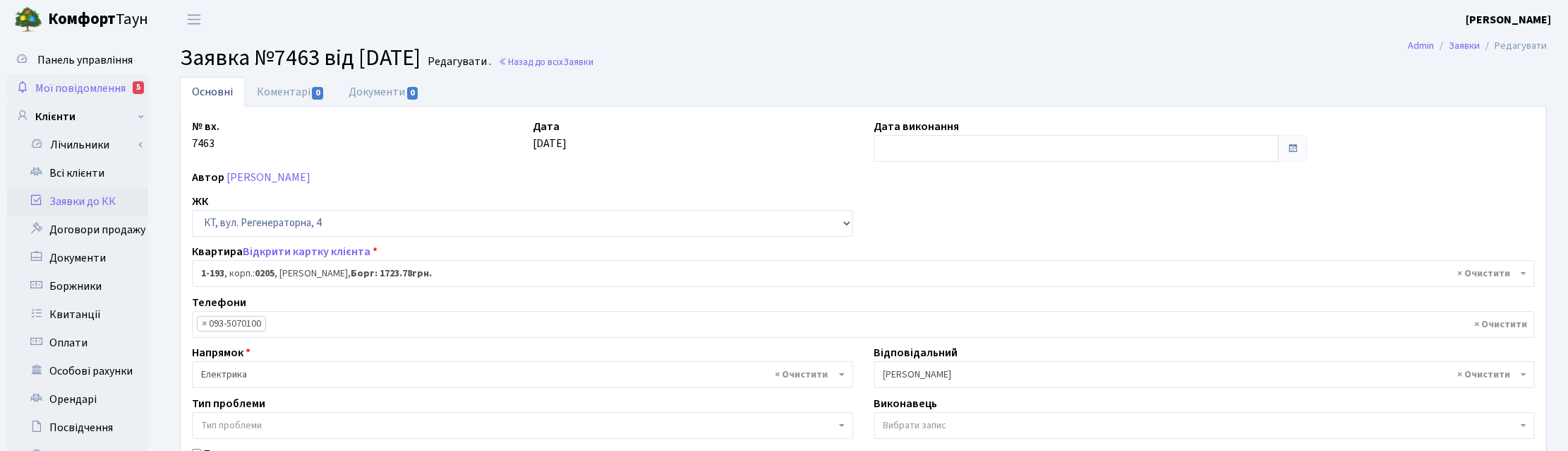
click at [75, 80] on span "Мої повідомлення" at bounding box center [80, 88] width 90 height 16
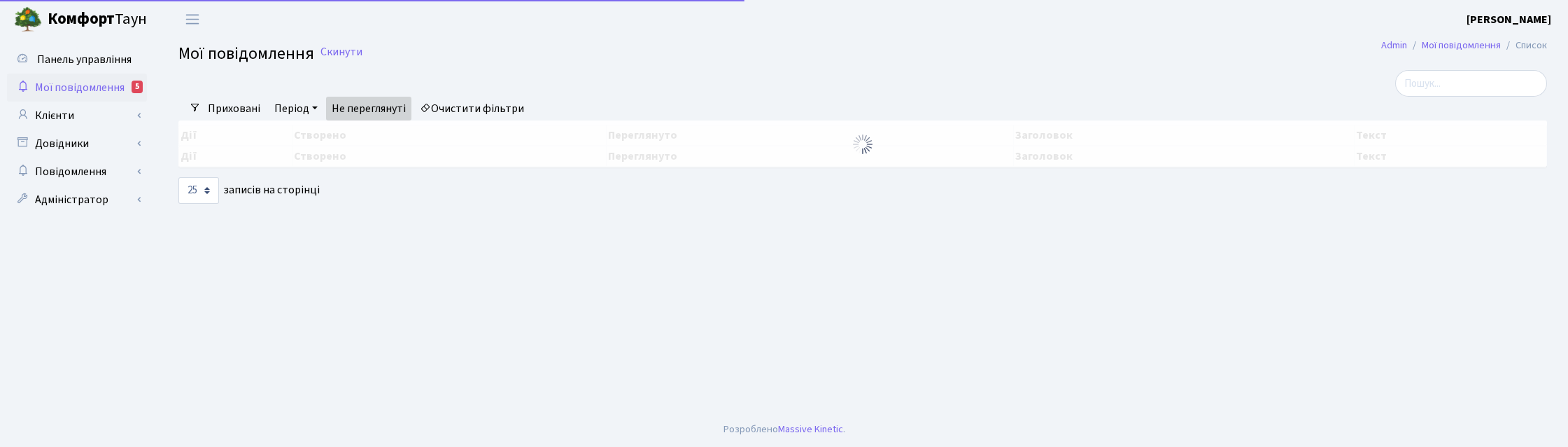
select select "25"
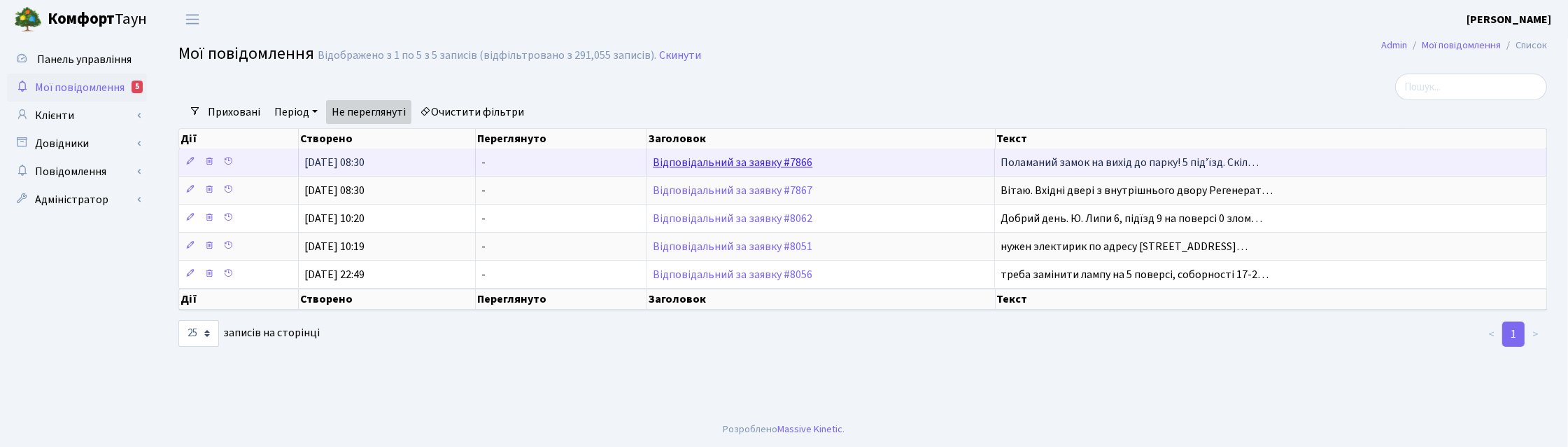
click at [754, 166] on link "Відповідальний за заявку #7866" at bounding box center [732, 163] width 160 height 15
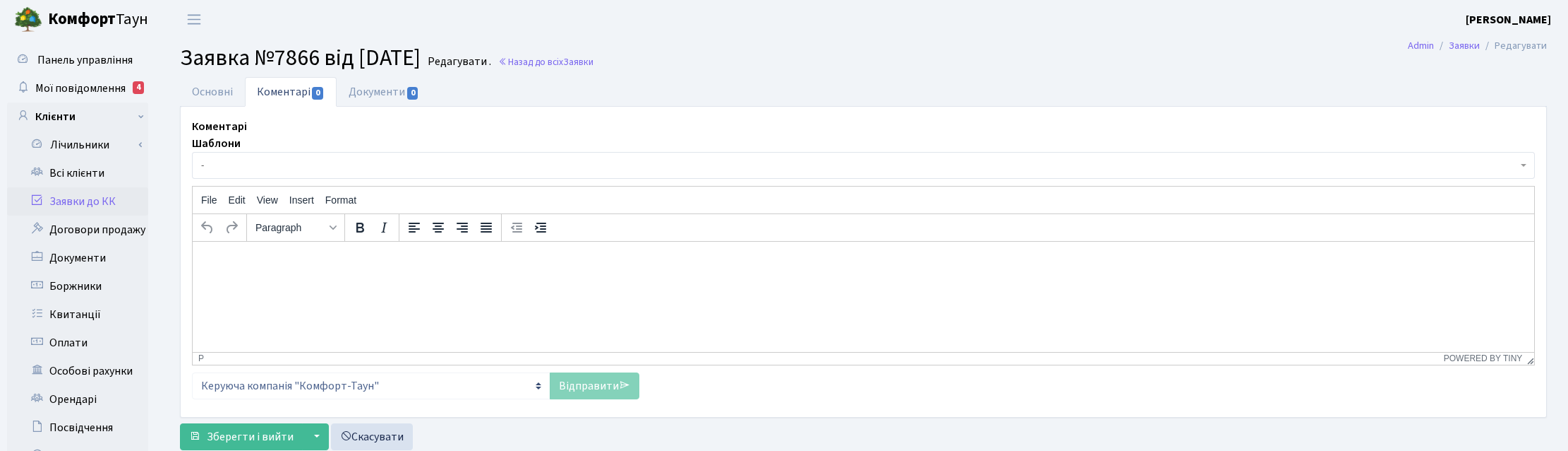
select select "205"
click at [201, 89] on link "Основні" at bounding box center [213, 91] width 65 height 29
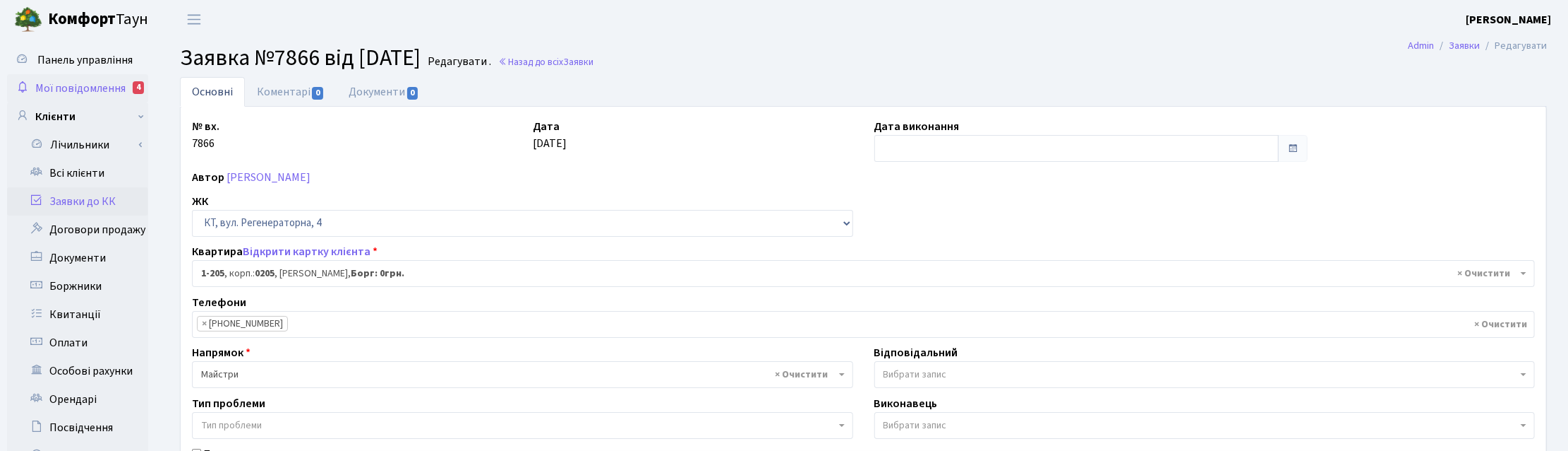
click at [54, 87] on span "Мої повідомлення" at bounding box center [80, 88] width 90 height 16
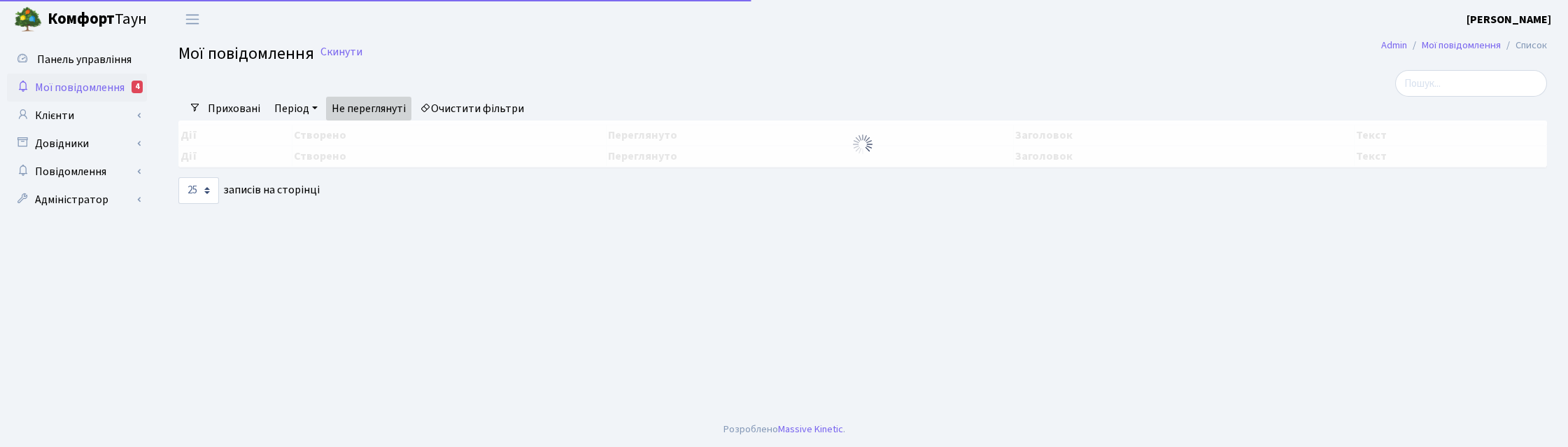
select select "25"
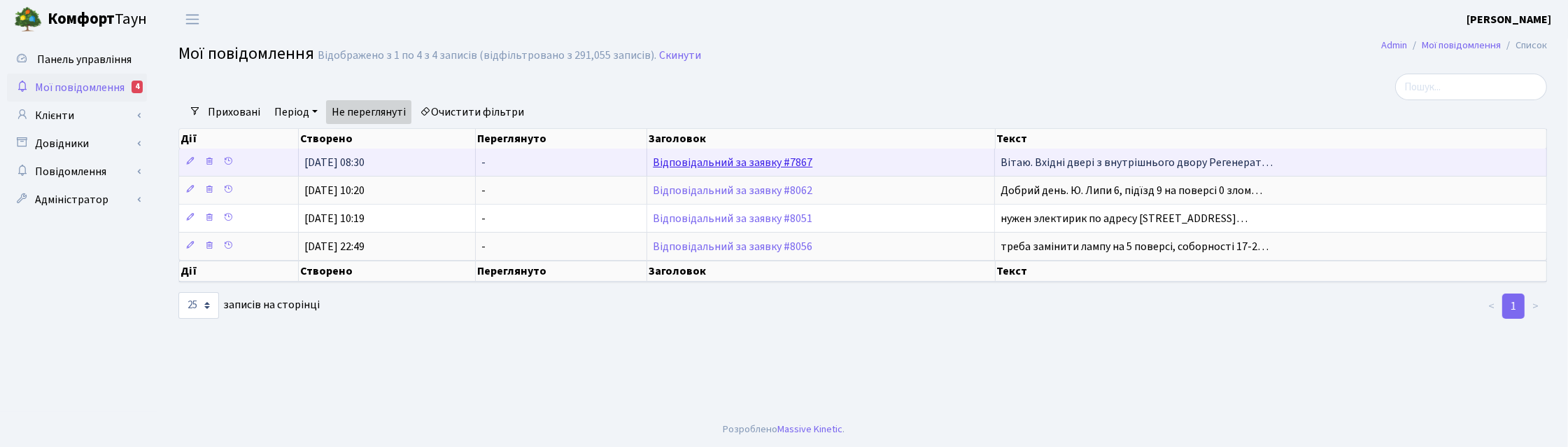
click at [747, 159] on link "Відповідальний за заявку #7867" at bounding box center [732, 163] width 160 height 15
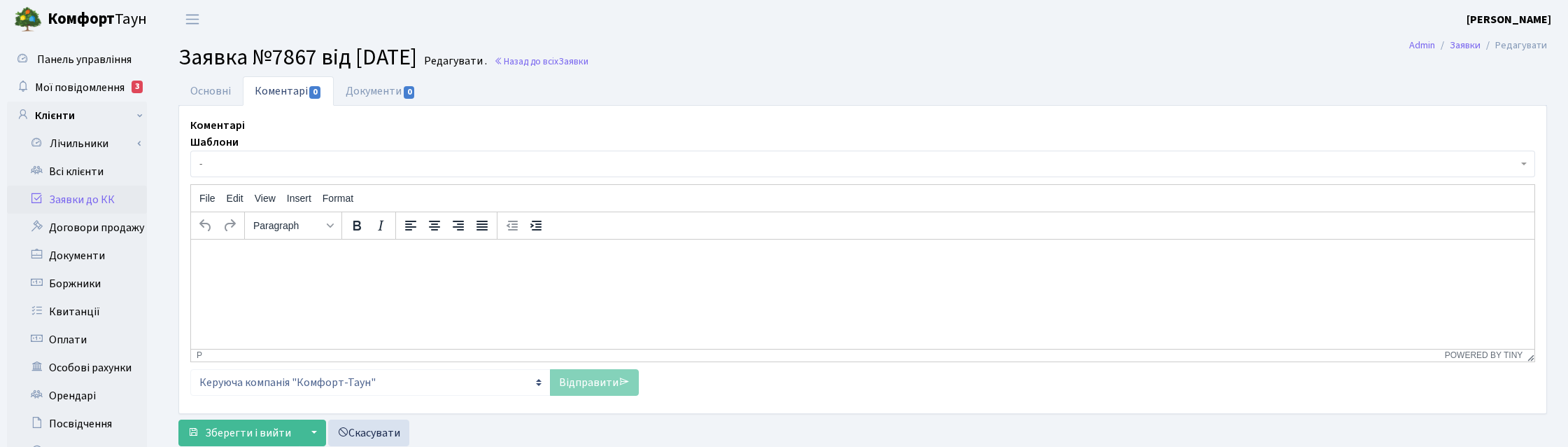
select select "159"
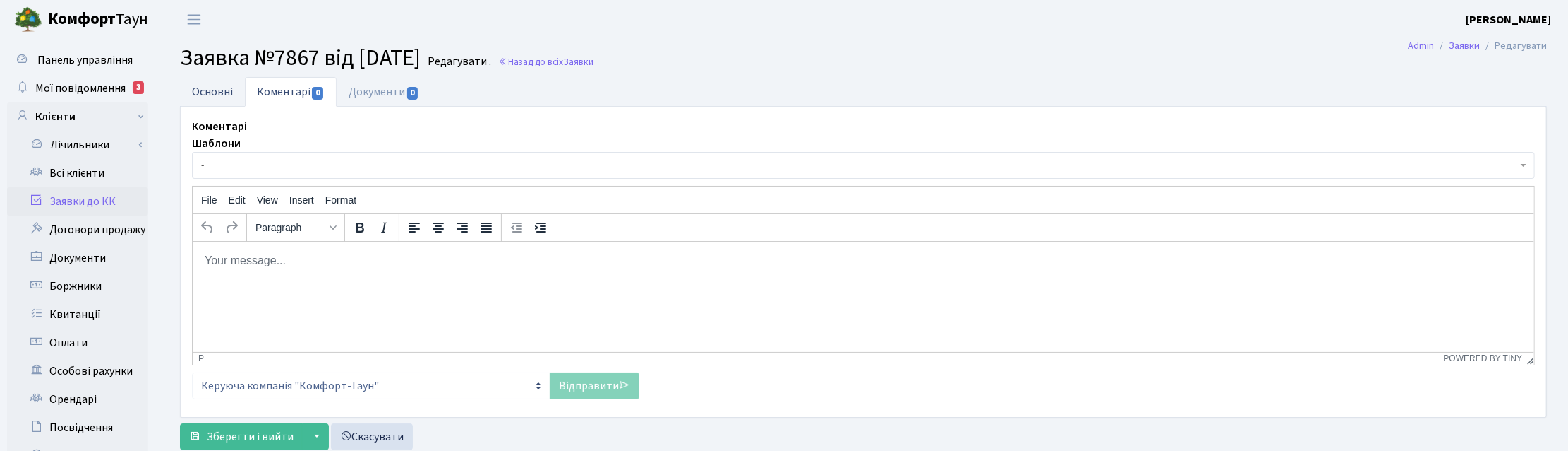
click at [226, 87] on link "Основні" at bounding box center [213, 91] width 65 height 29
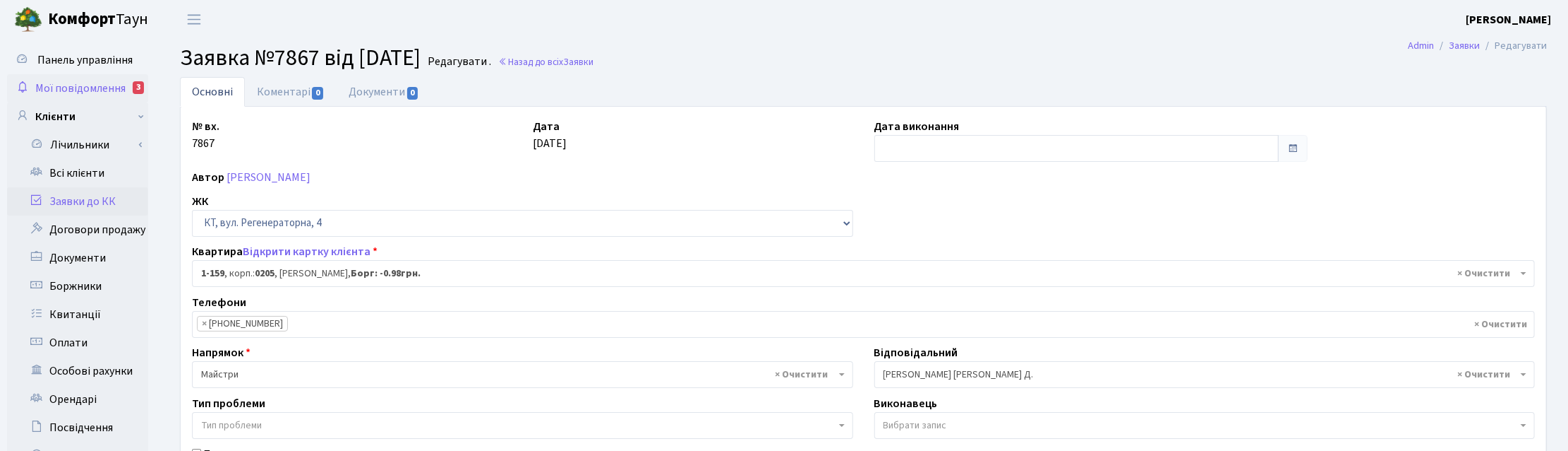
click at [81, 75] on link "Мої повідомлення 3" at bounding box center [77, 88] width 141 height 28
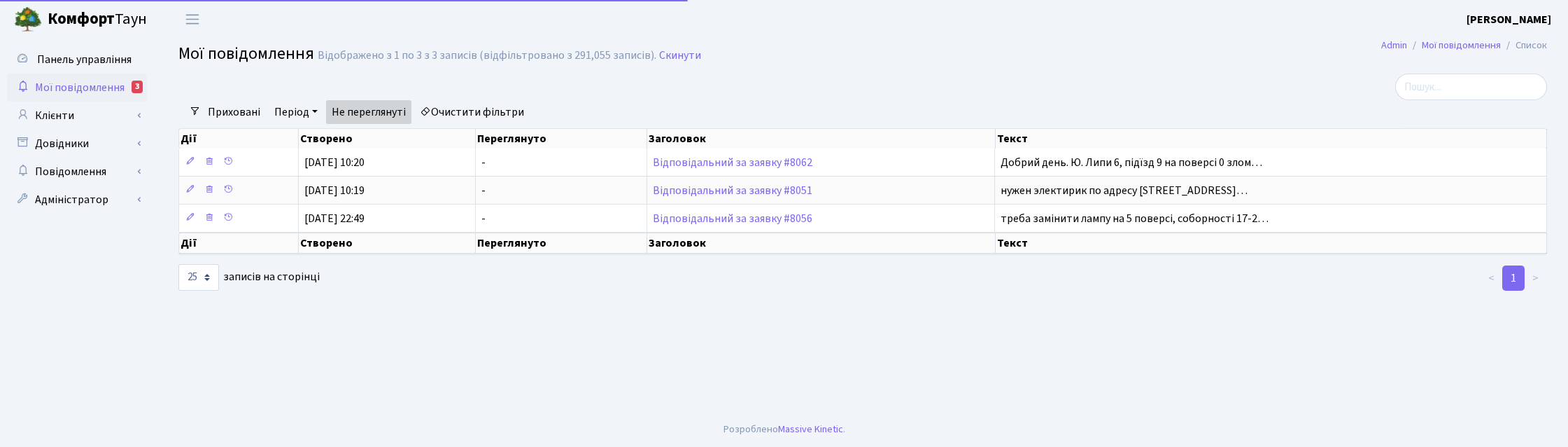
select select "25"
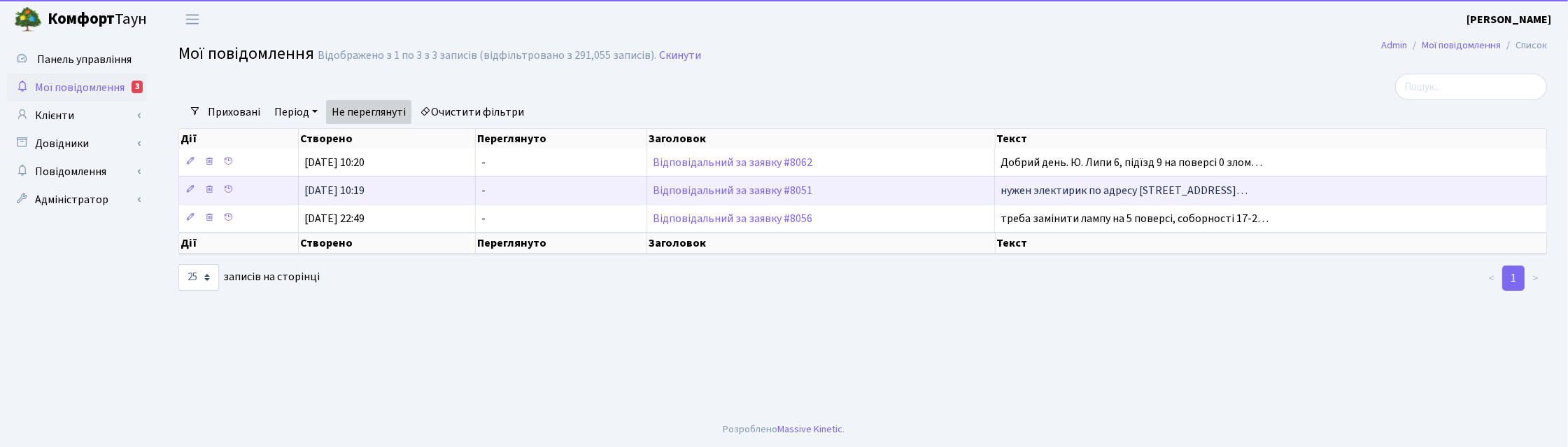
click at [683, 177] on td "Відповідальний за заявку #8051" at bounding box center [821, 190] width 348 height 28
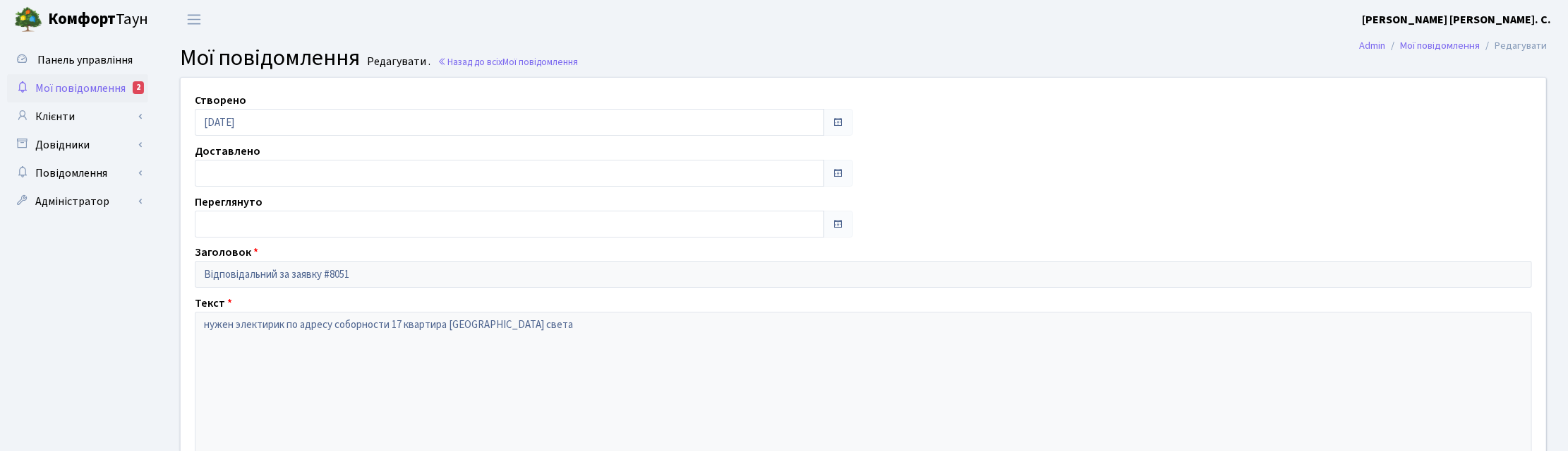
click at [81, 82] on span "Мої повідомлення" at bounding box center [80, 88] width 90 height 16
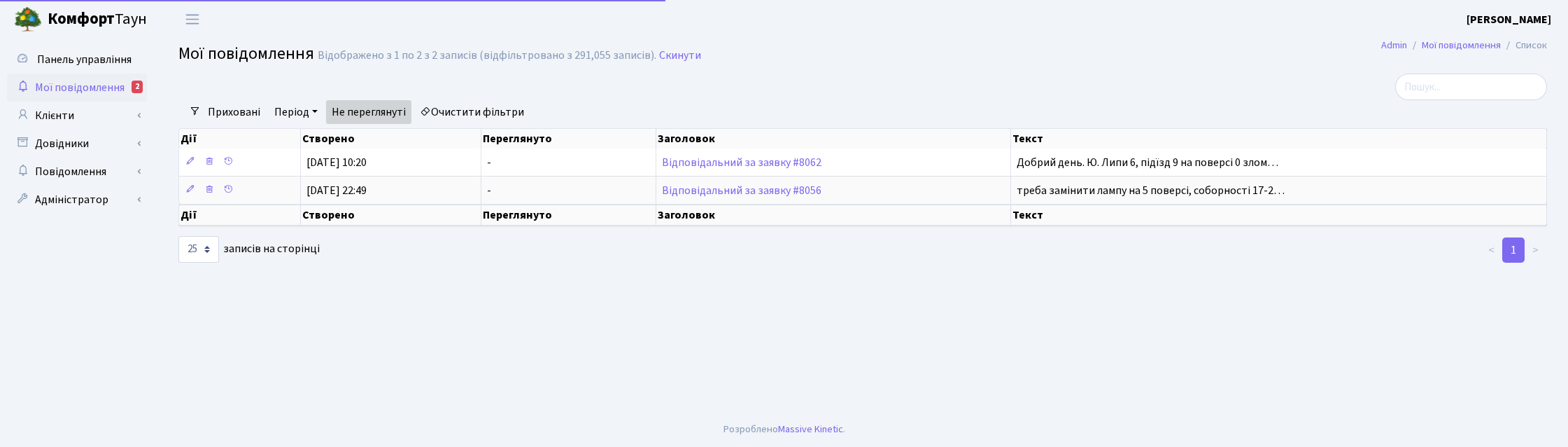
select select "25"
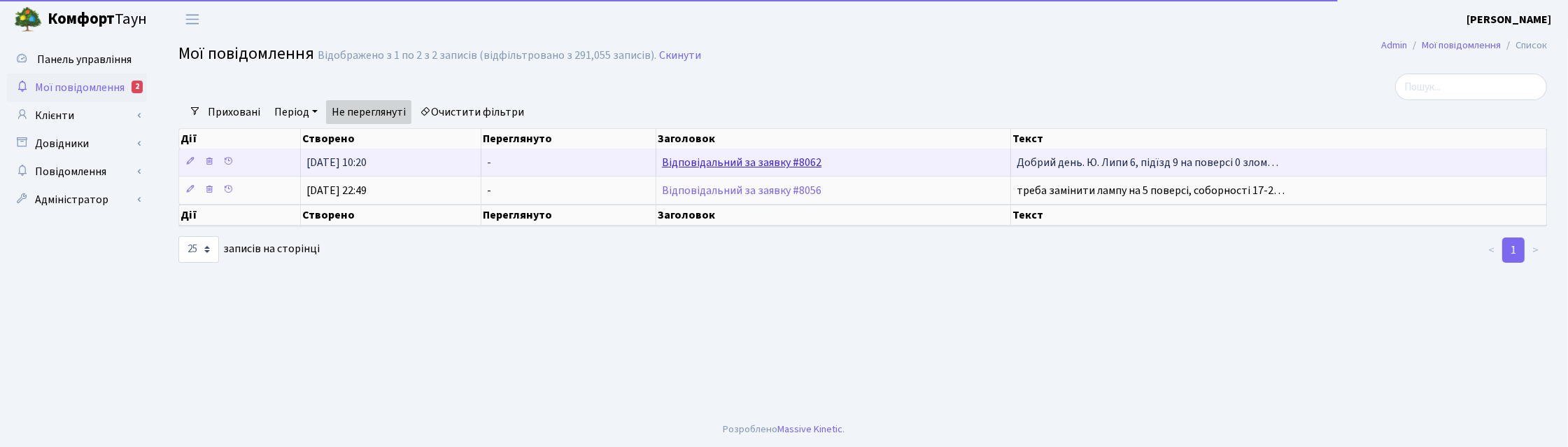
click at [780, 165] on link "Відповідальний за заявку #8062" at bounding box center [741, 163] width 160 height 15
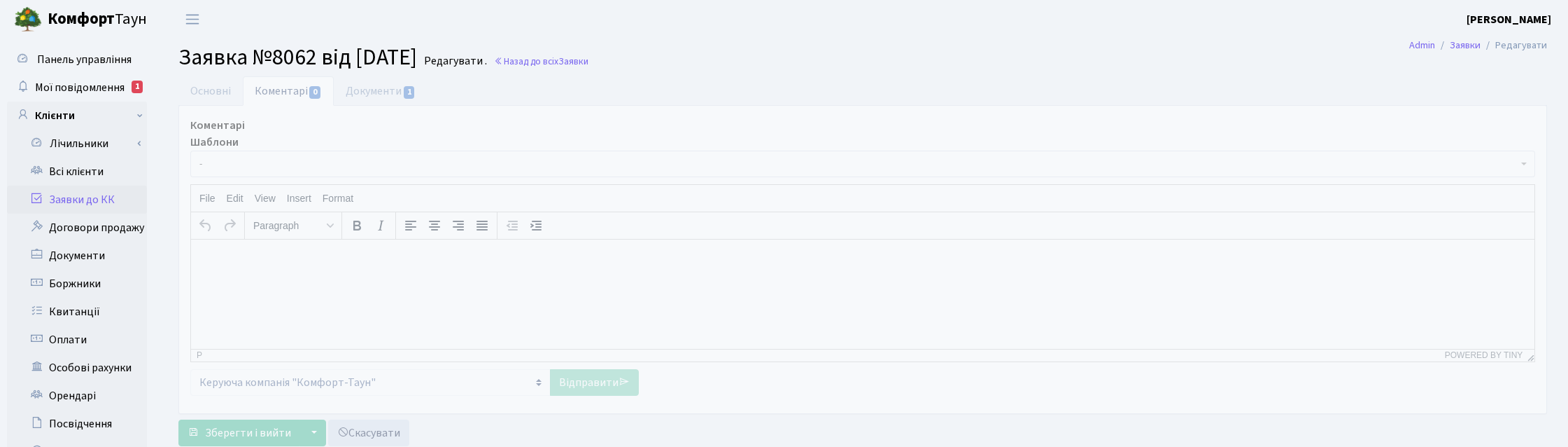
select select "17052"
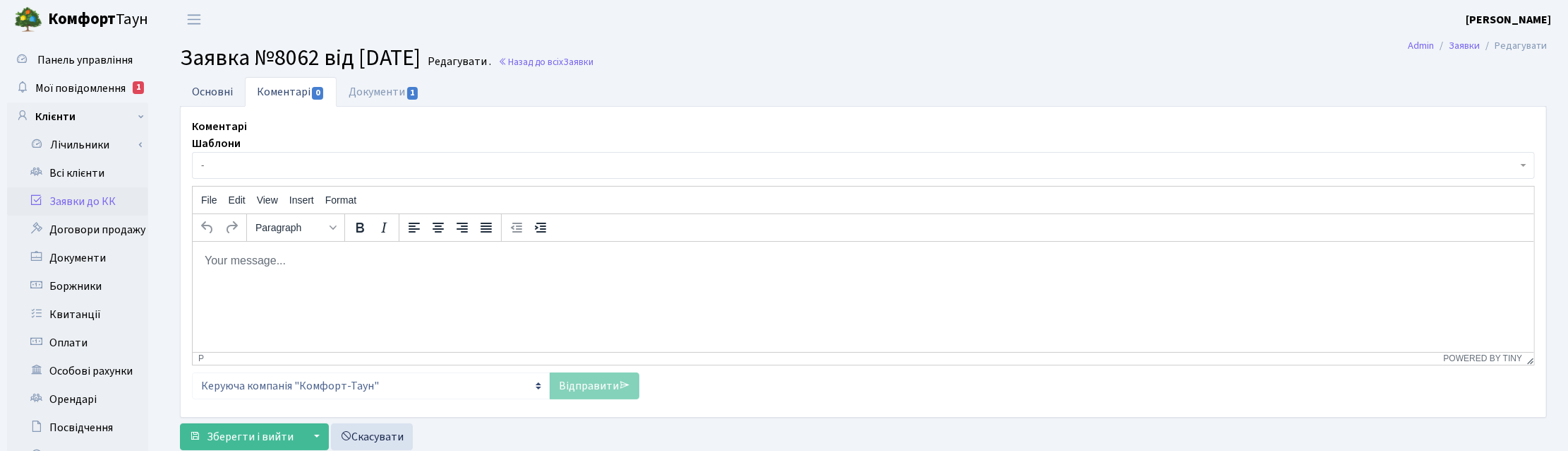
click at [211, 90] on link "Основні" at bounding box center [213, 91] width 65 height 29
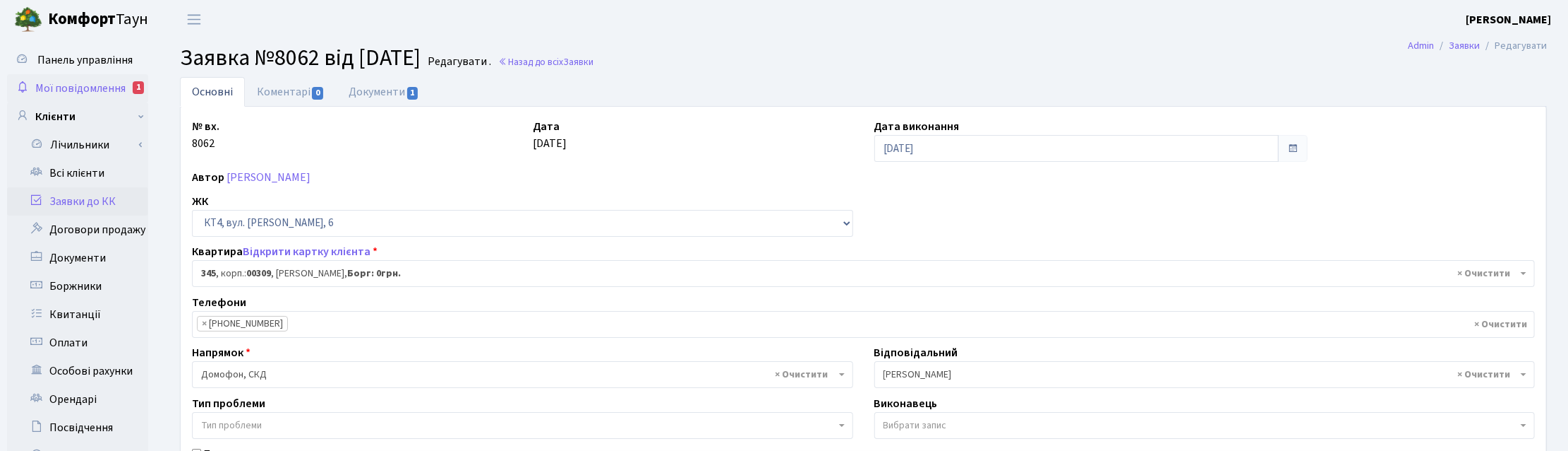
click at [96, 82] on span "Мої повідомлення" at bounding box center [80, 88] width 90 height 16
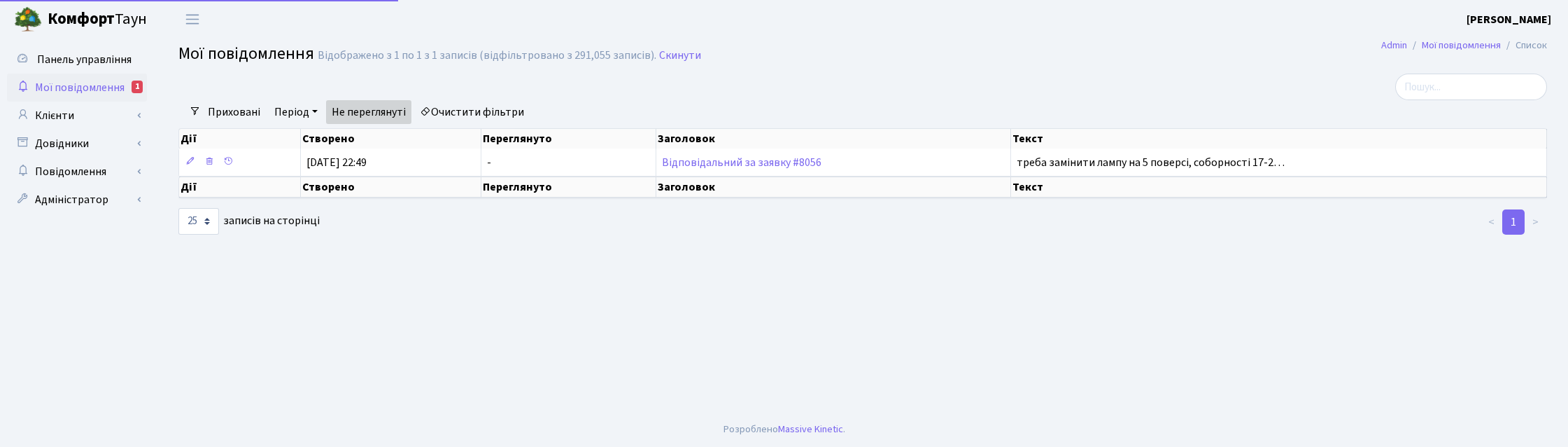
select select "25"
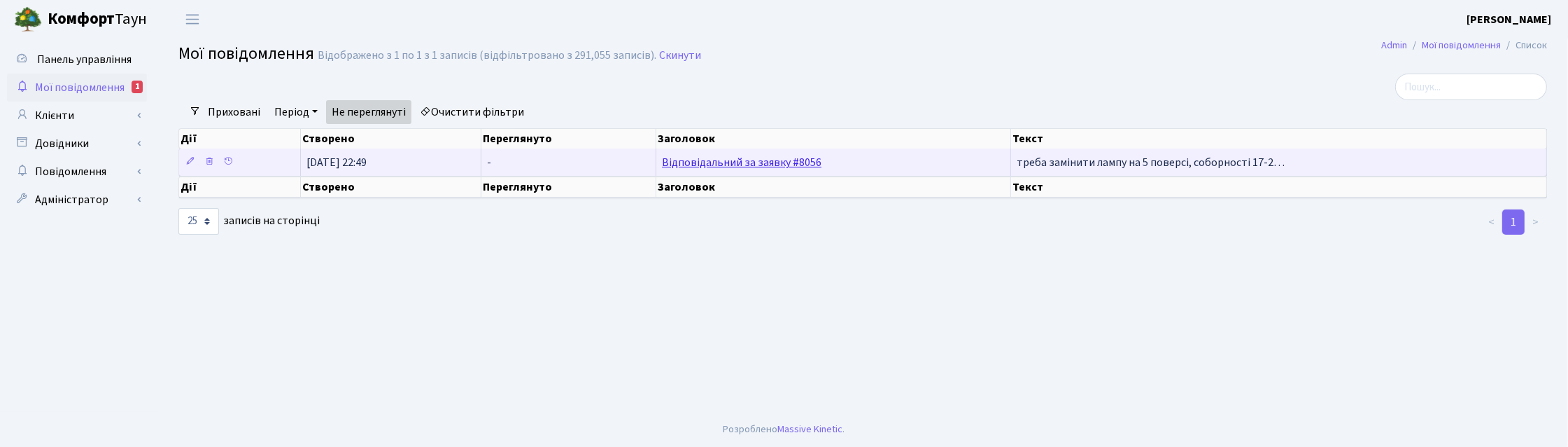
click at [725, 166] on link "Відповідальний за заявку #8056" at bounding box center [741, 163] width 160 height 15
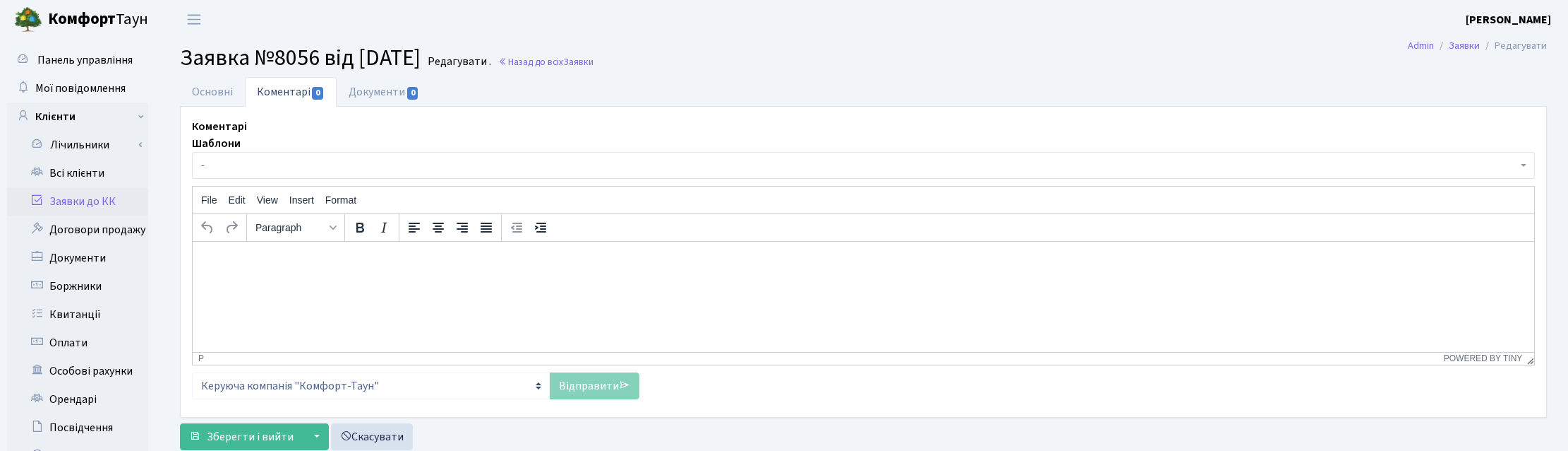
select select "12987"
select select "40"
click at [208, 95] on link "Основні" at bounding box center [213, 91] width 65 height 29
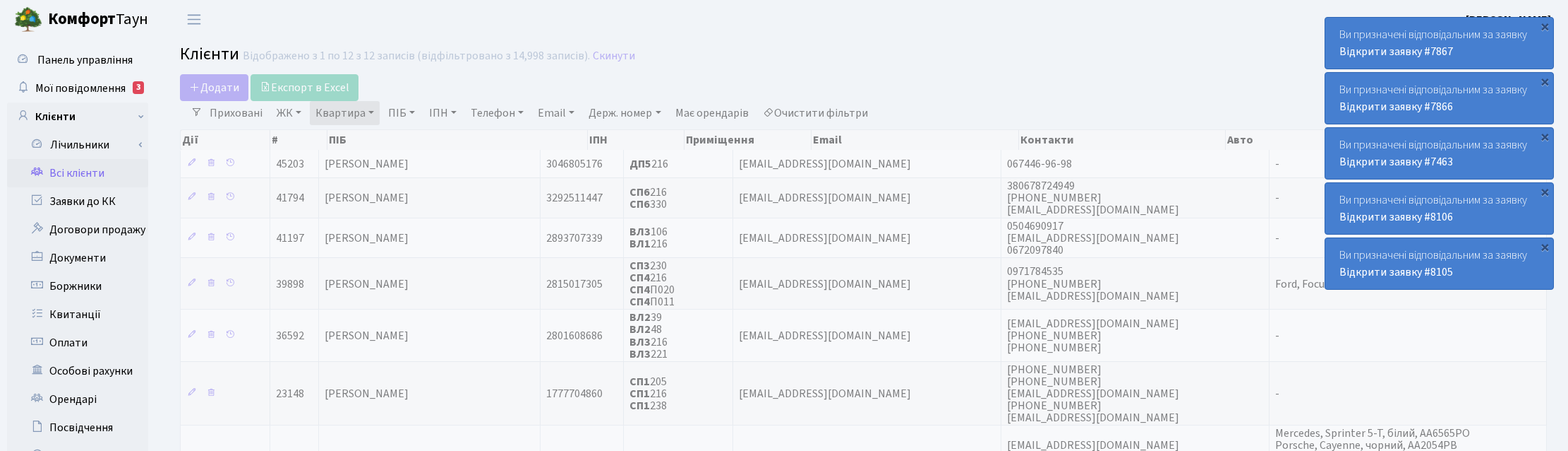
select select "25"
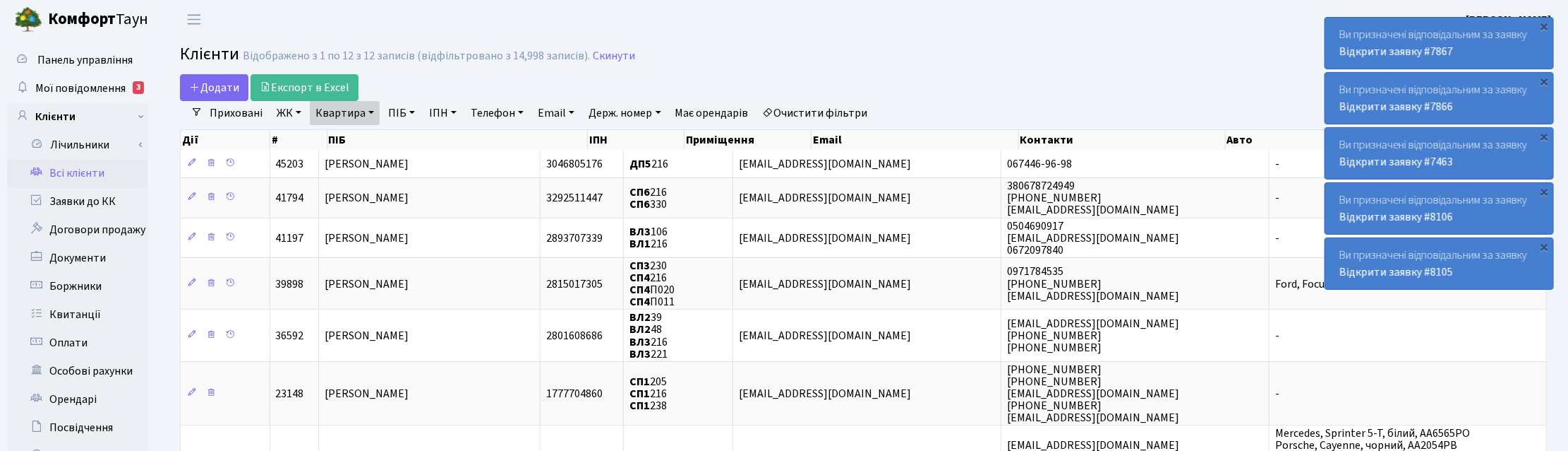
click at [364, 110] on link "Квартира" at bounding box center [345, 113] width 70 height 24
click at [407, 142] on icon at bounding box center [407, 141] width 11 height 11
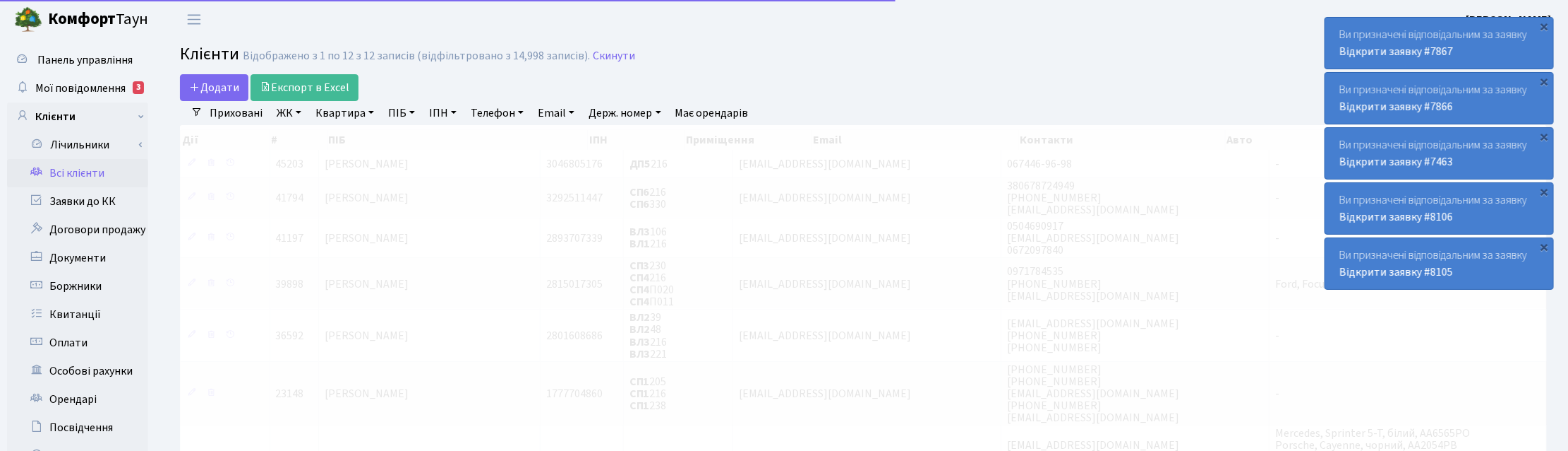
click at [404, 114] on link "ПІБ" at bounding box center [402, 113] width 38 height 24
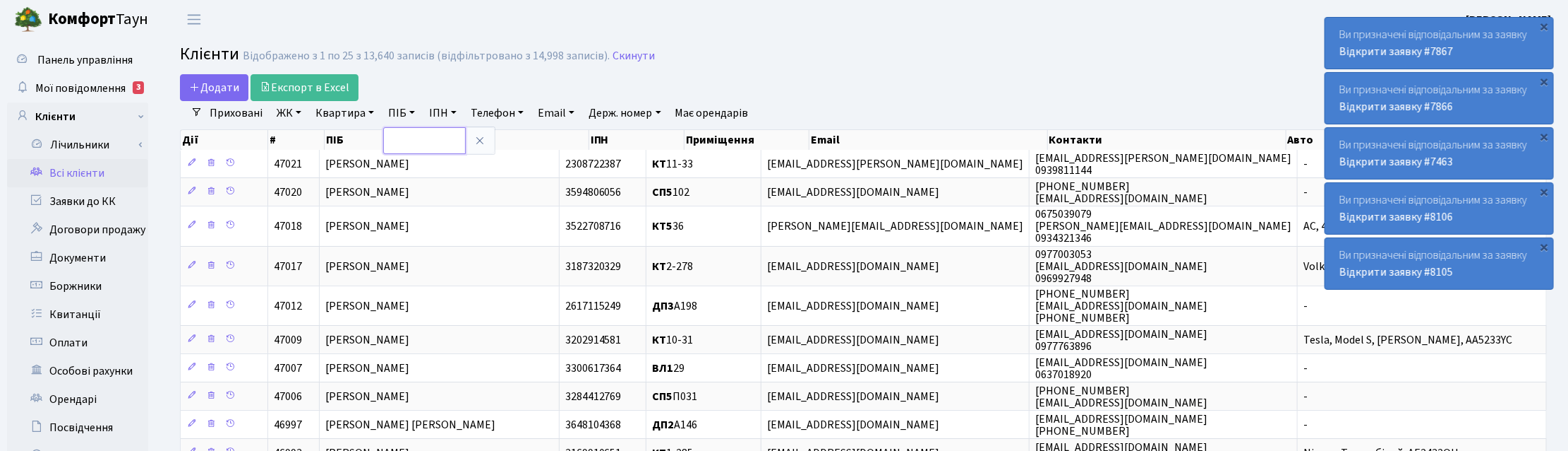
click at [404, 135] on input "text" at bounding box center [424, 141] width 82 height 27
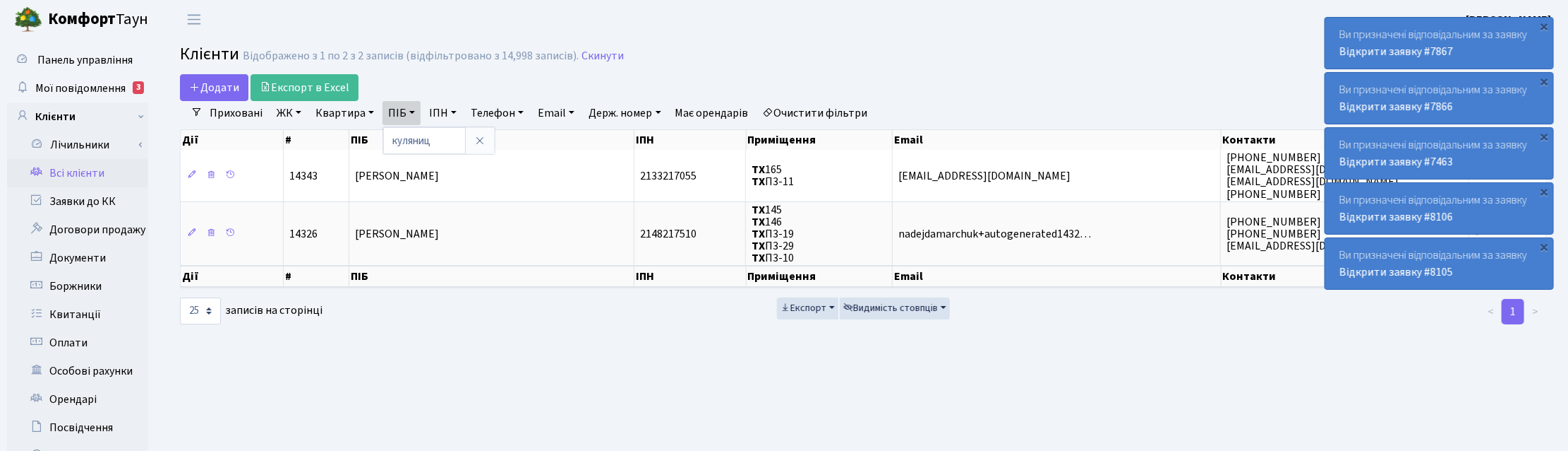
click at [1202, 341] on main "Admin Клієнти Список Клієнти Відображено з 1 по 2 з 2 записів (відфільтровано з…" at bounding box center [863, 357] width 1409 height 636
click at [878, 92] on div "Додати Експорт в Excel" at bounding box center [632, 87] width 904 height 27
click at [414, 114] on link "ПІБ" at bounding box center [402, 113] width 38 height 24
drag, startPoint x: 427, startPoint y: 143, endPoint x: 380, endPoint y: 135, distance: 47.7
click at [380, 135] on div "Додати Експорт в Excel Фільтри Приховані ЖК ТХ, вул. [PERSON_NAME], 1/2 КТ, вул…" at bounding box center [863, 200] width 1388 height 251
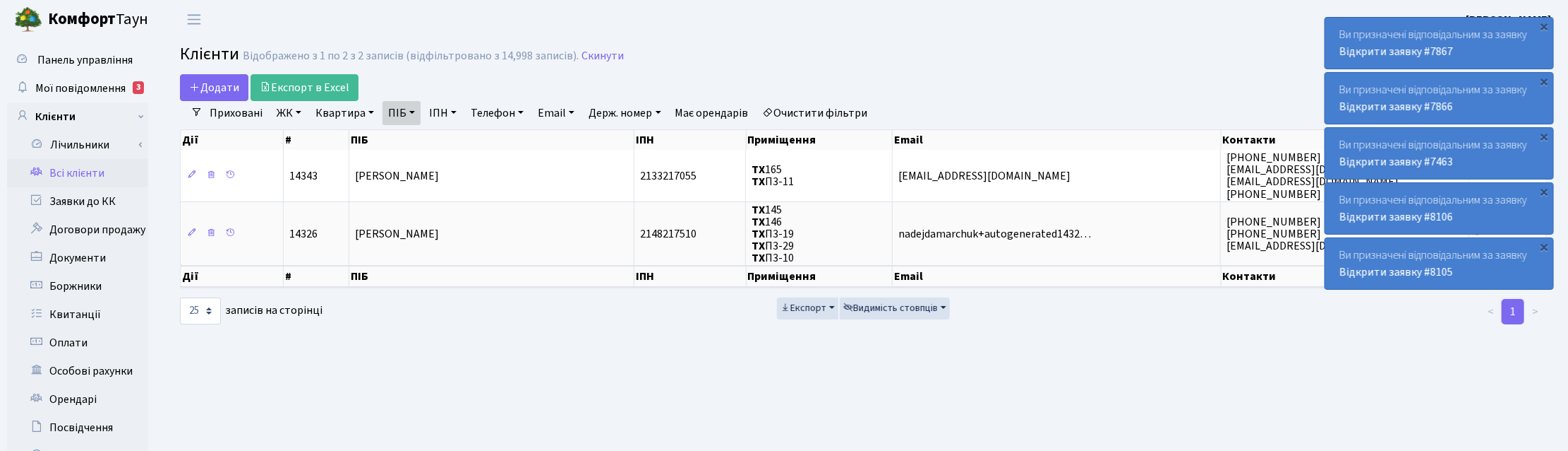
click at [402, 112] on link "ПІБ" at bounding box center [402, 113] width 38 height 24
type input "[PERSON_NAME]"
